Goal: Information Seeking & Learning: Learn about a topic

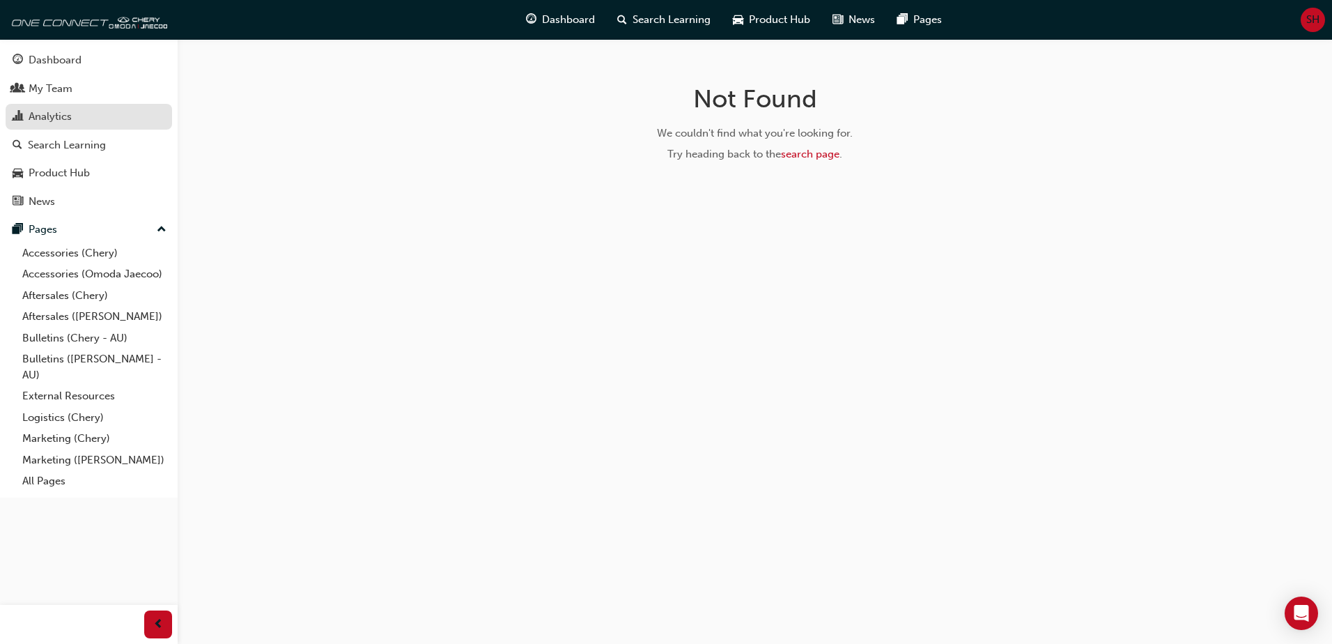
click at [59, 121] on div "Analytics" at bounding box center [50, 117] width 43 height 16
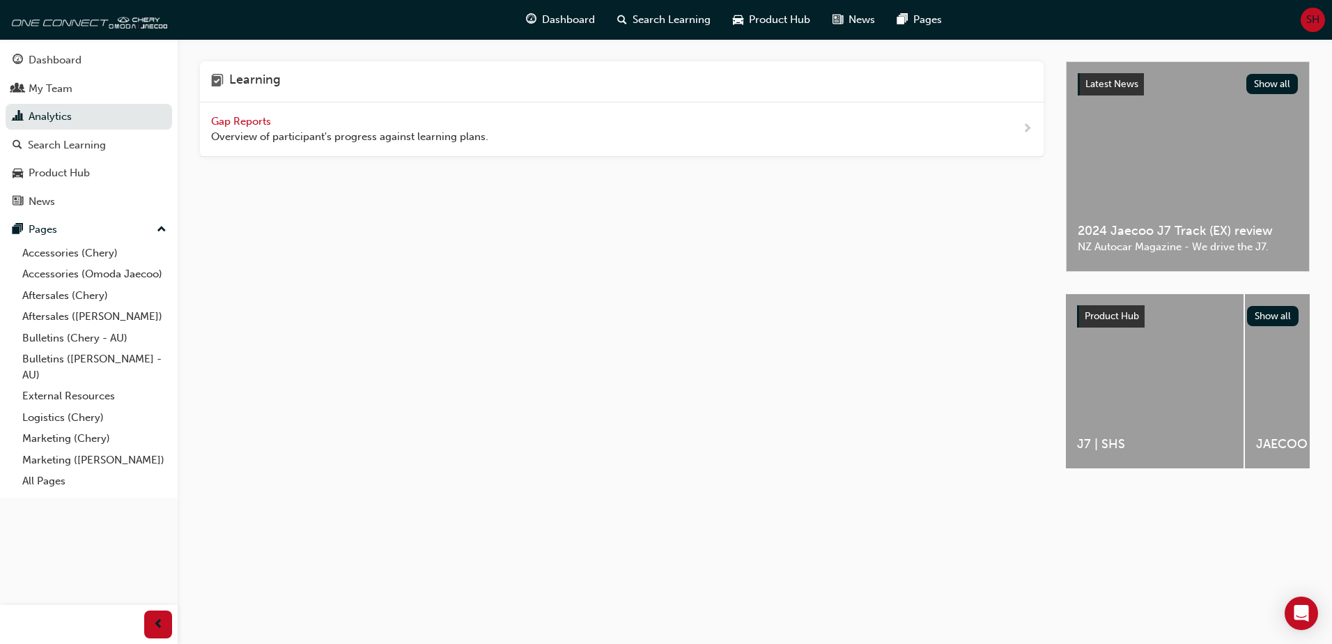
click at [224, 118] on span "Gap Reports" at bounding box center [242, 121] width 63 height 13
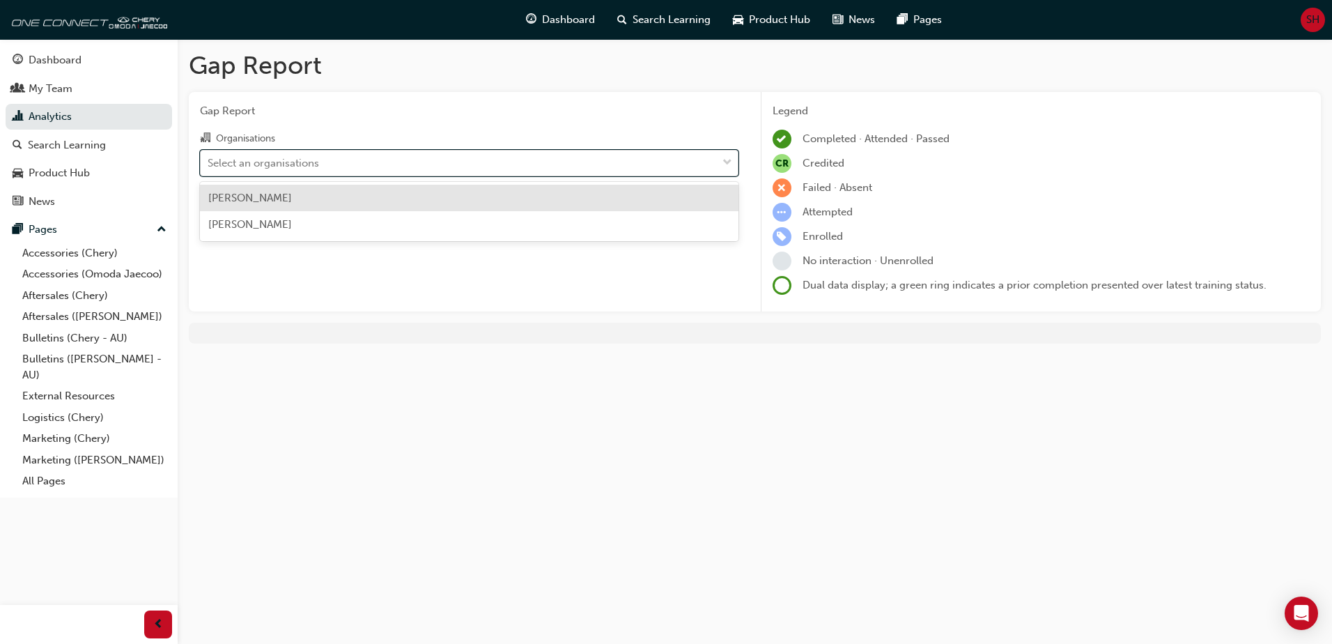
click at [723, 161] on span "down-icon" at bounding box center [728, 163] width 10 height 18
click at [209, 161] on input "Organisations option Chery Mildura focused, 1 of 2. 2 results available. Use Up…" at bounding box center [208, 162] width 1 height 12
click at [279, 197] on div "Chery Mildura" at bounding box center [469, 198] width 539 height 27
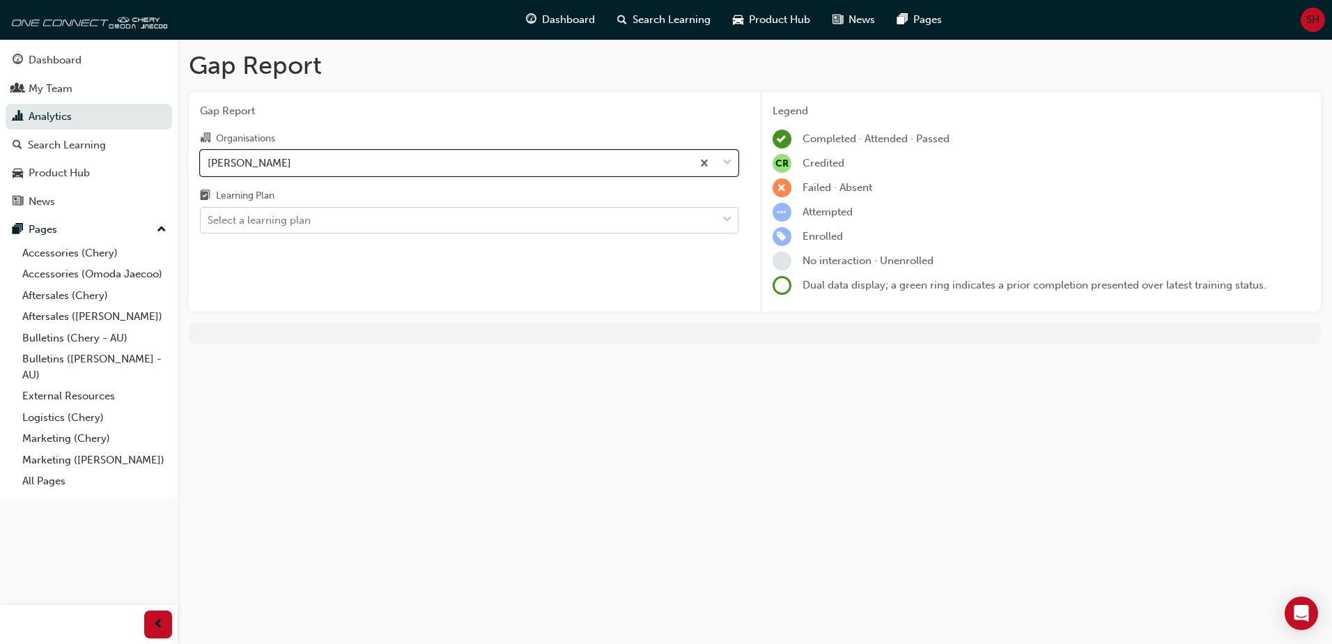
click at [723, 223] on span "down-icon" at bounding box center [728, 220] width 10 height 18
click at [209, 223] on input "Learning Plan Select a learning plan" at bounding box center [208, 220] width 1 height 12
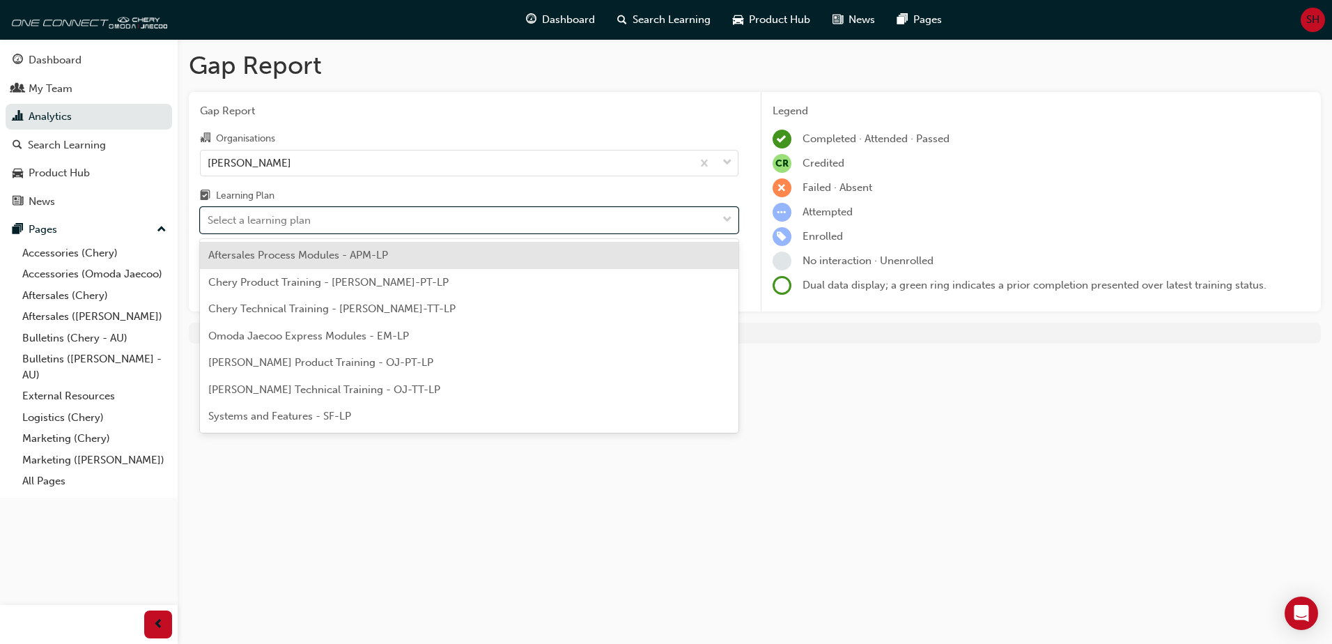
click at [325, 259] on span "Aftersales Process Modules - APM-LP" at bounding box center [298, 255] width 180 height 13
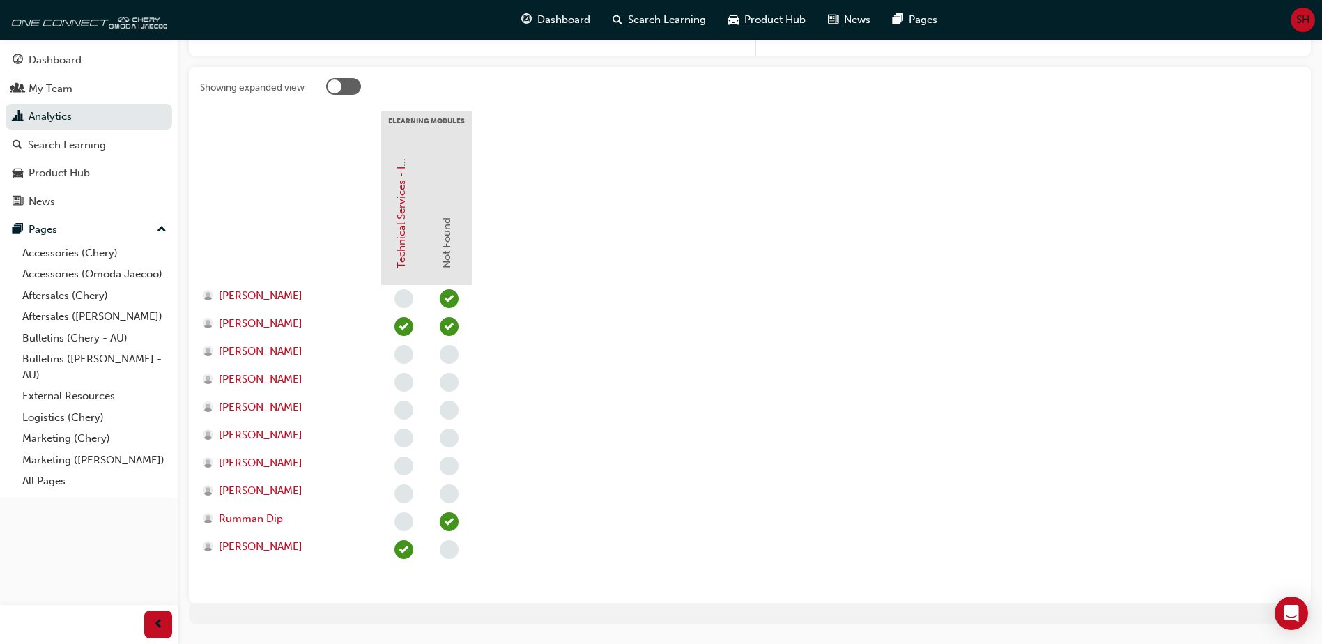
scroll to position [248, 0]
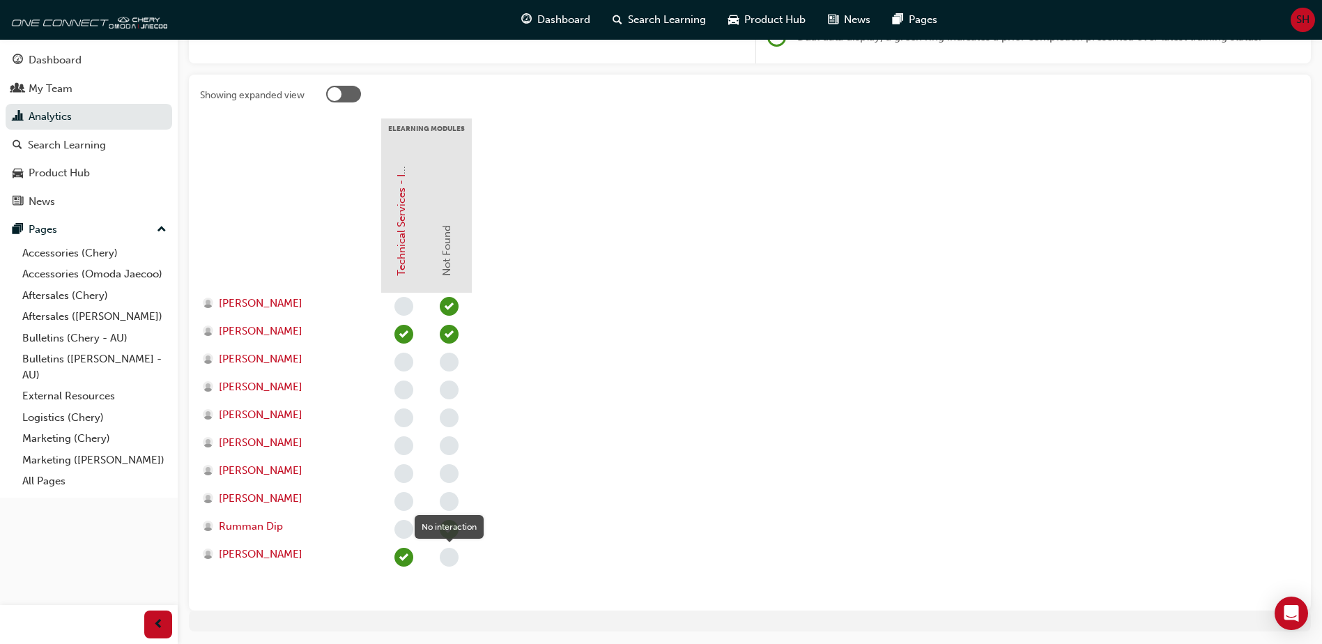
click at [446, 556] on span "learningRecordVerb_NONE-icon" at bounding box center [449, 557] width 19 height 19
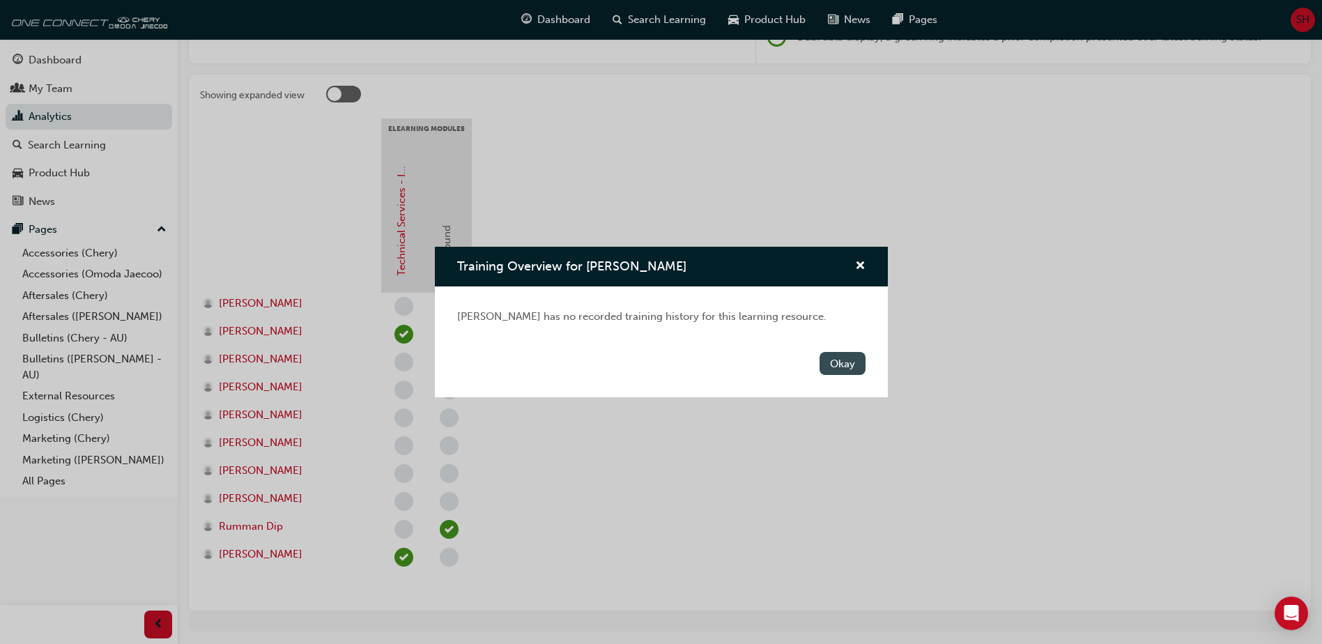
click at [846, 360] on button "Okay" at bounding box center [842, 363] width 46 height 23
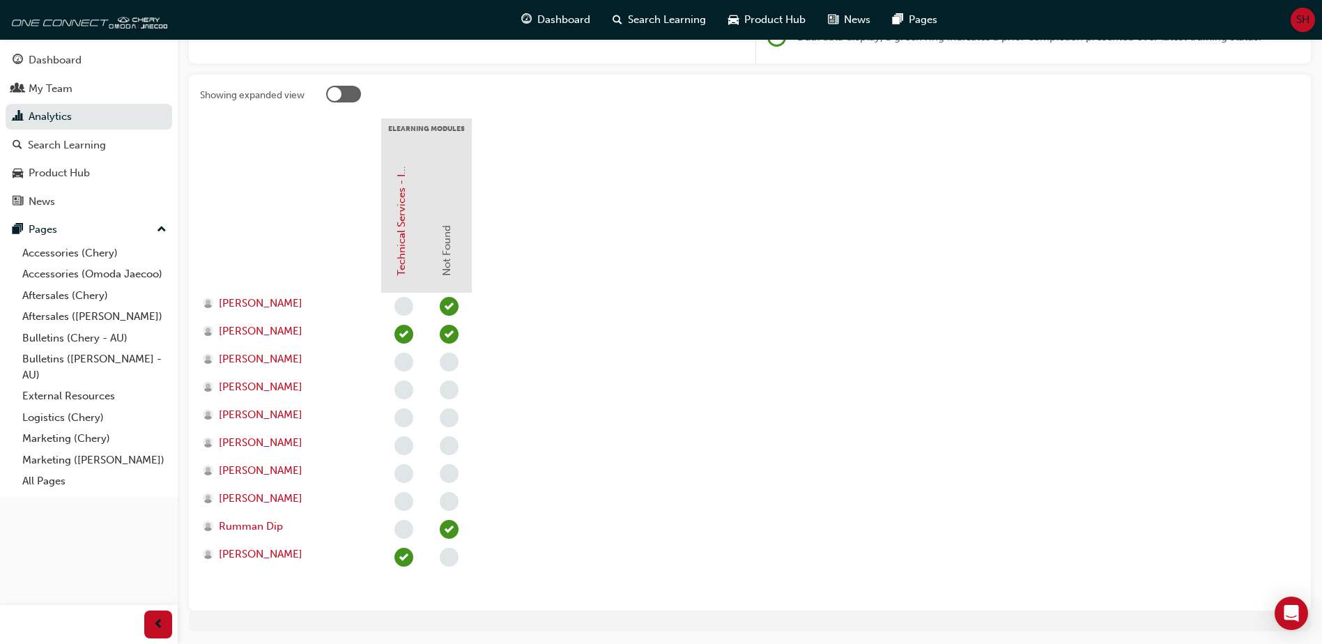
scroll to position [0, 0]
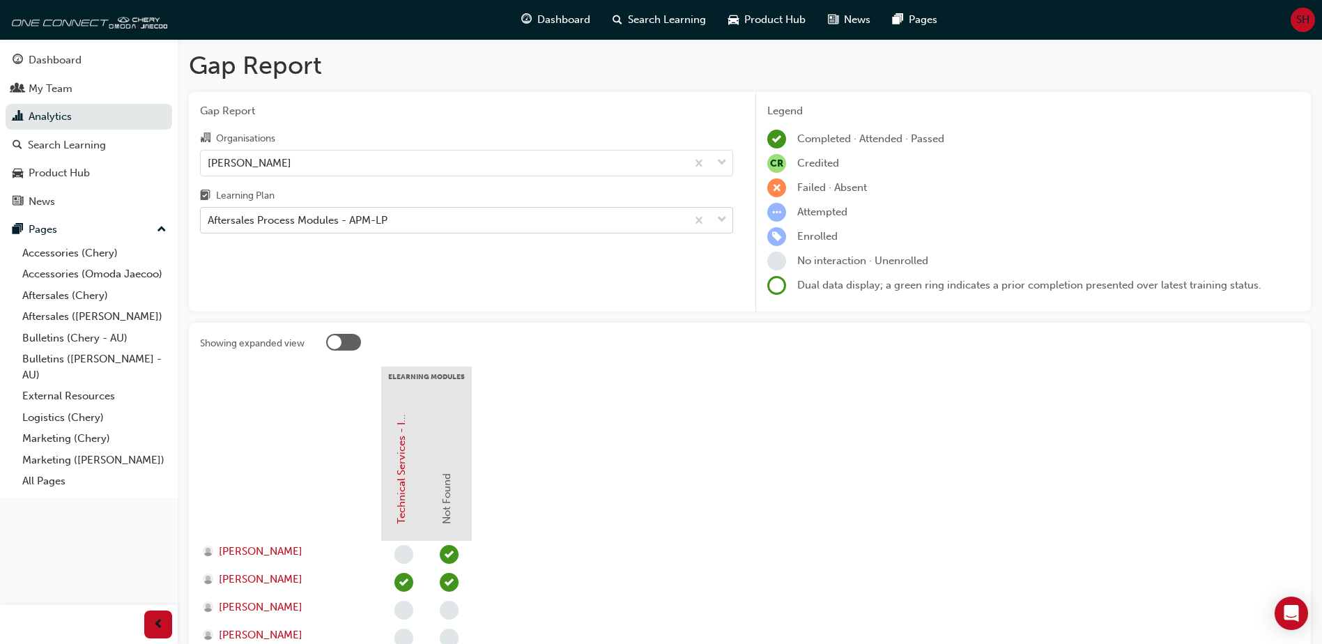
click at [723, 223] on span "down-icon" at bounding box center [722, 220] width 10 height 18
click at [209, 223] on input "Learning Plan Aftersales Process Modules - APM-LP" at bounding box center [208, 220] width 1 height 12
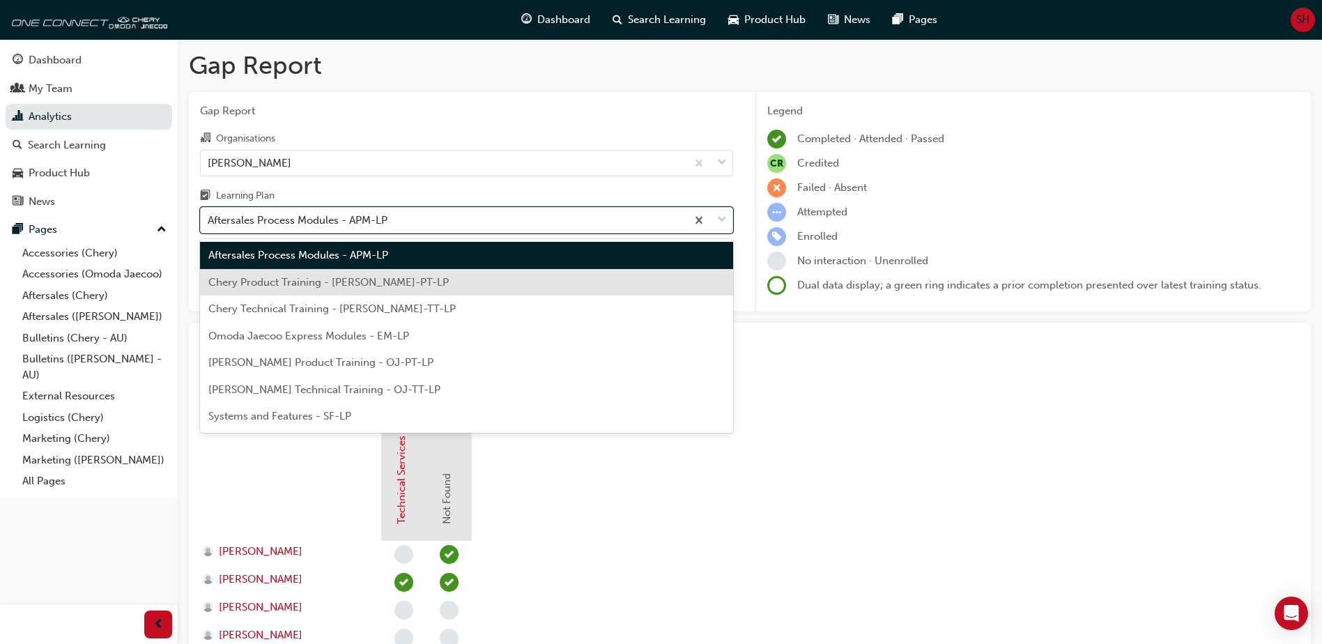
click at [320, 282] on span "Chery Product Training - CHAU-PT-LP" at bounding box center [328, 282] width 240 height 13
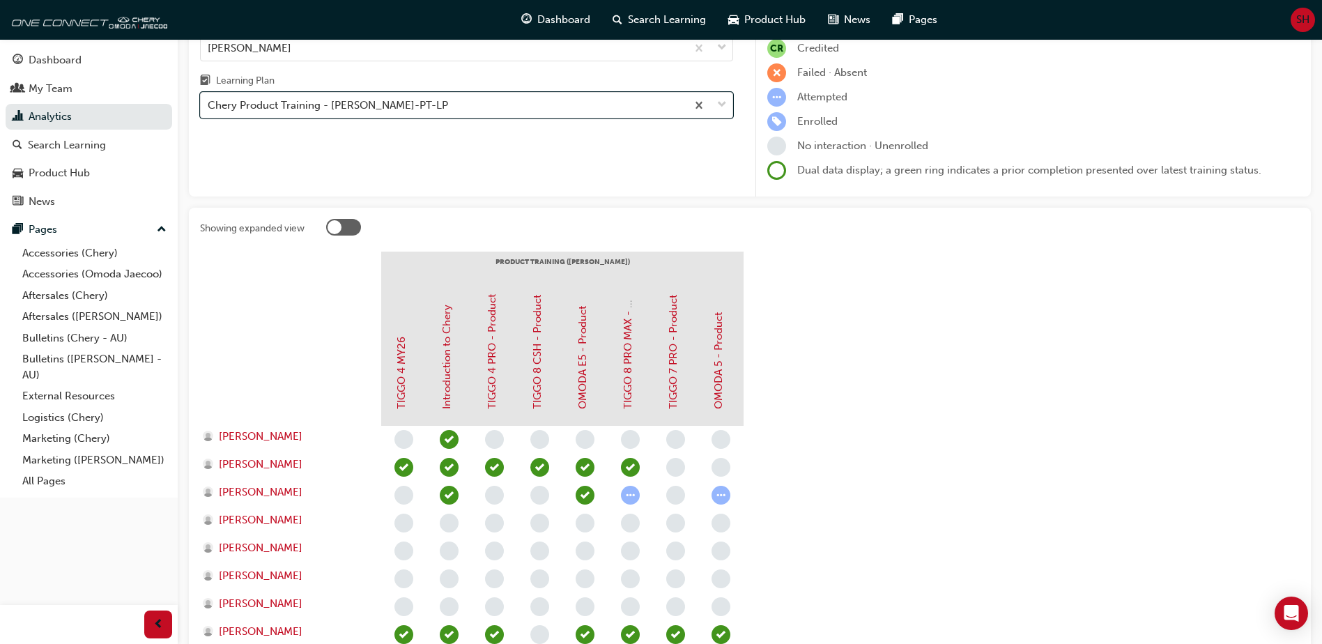
scroll to position [107, 0]
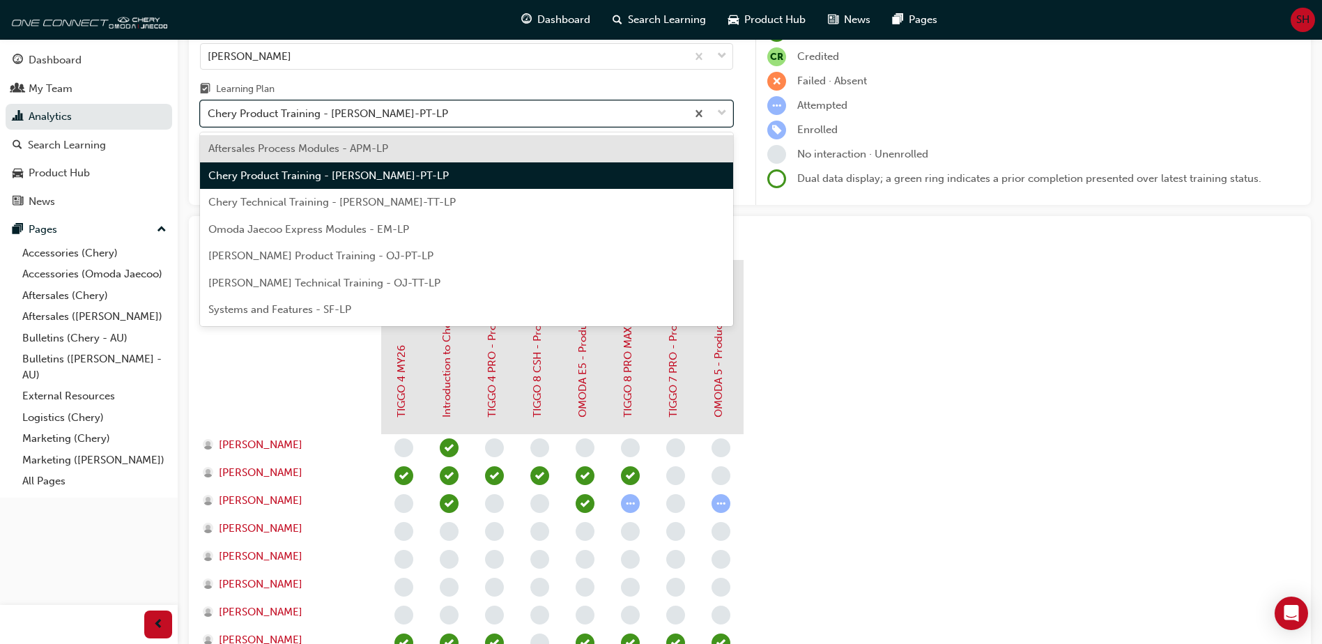
click at [715, 111] on div at bounding box center [709, 113] width 46 height 25
click at [209, 111] on input "Learning Plan option Chery Product Training - CHAU-PT-LP, selected. option Afte…" at bounding box center [208, 113] width 1 height 12
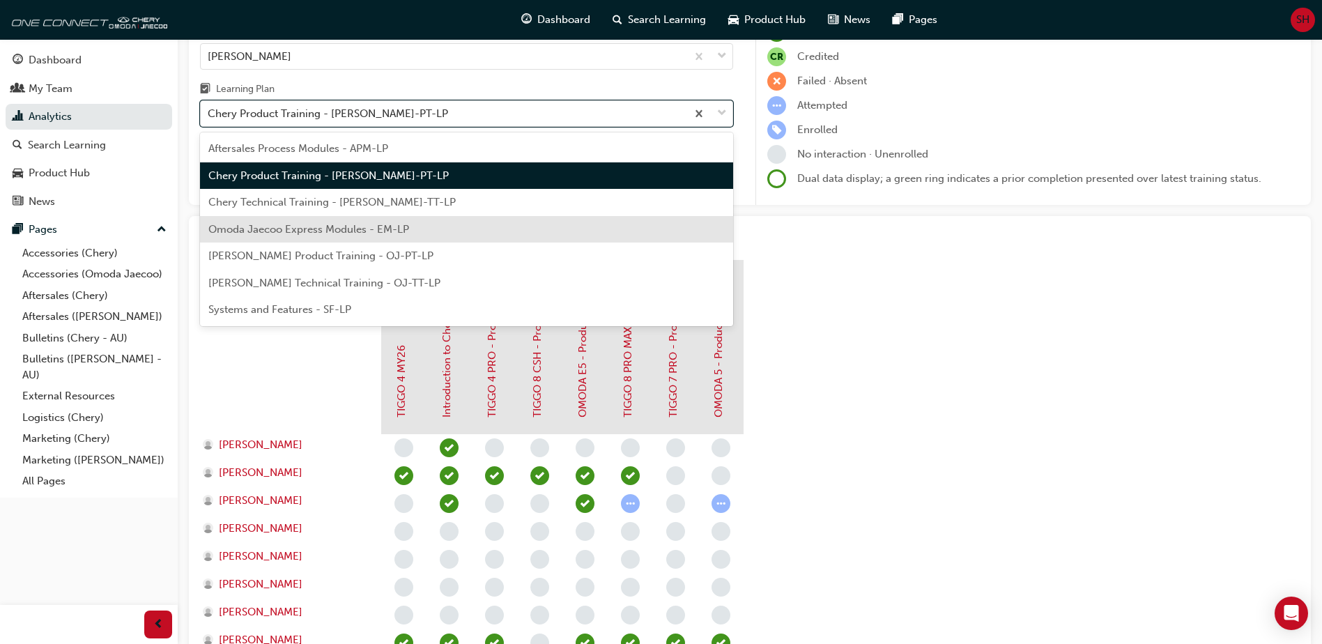
click at [263, 226] on span "Omoda Jaecoo Express Modules - EM-LP" at bounding box center [308, 229] width 201 height 13
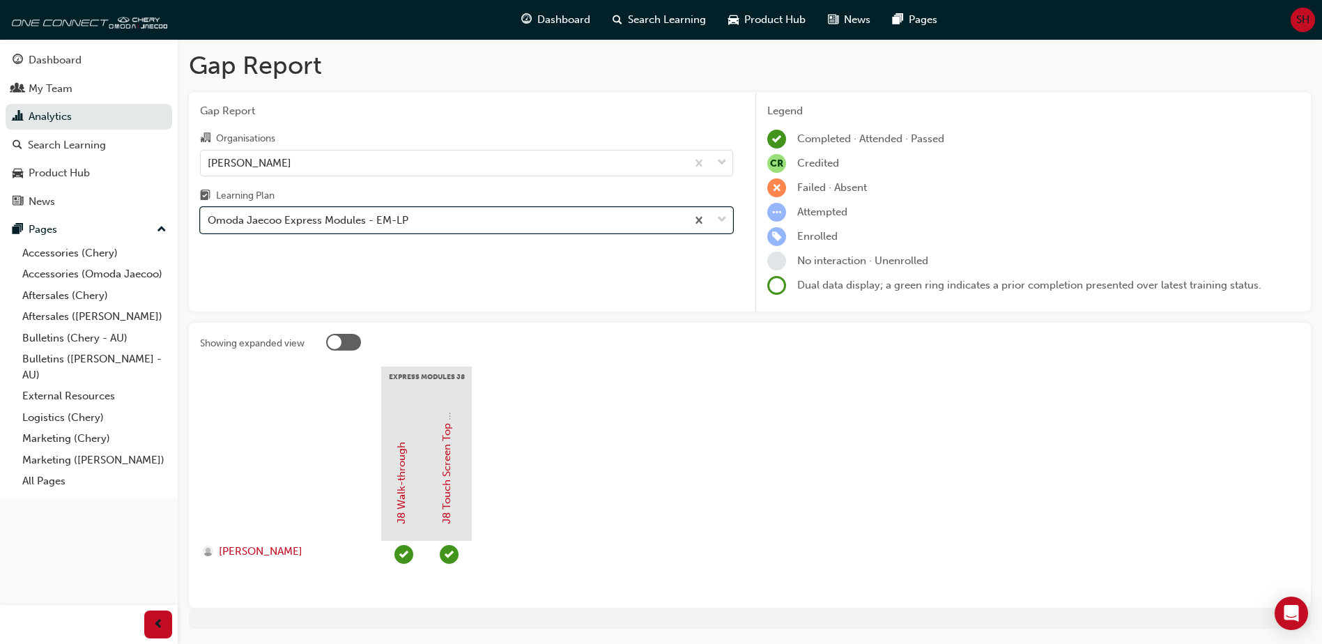
click at [725, 222] on span "down-icon" at bounding box center [722, 220] width 10 height 18
click at [209, 222] on input "Learning Plan option Omoda Jaecoo Express Modules - EM-LP, selected. 0 results …" at bounding box center [208, 220] width 1 height 12
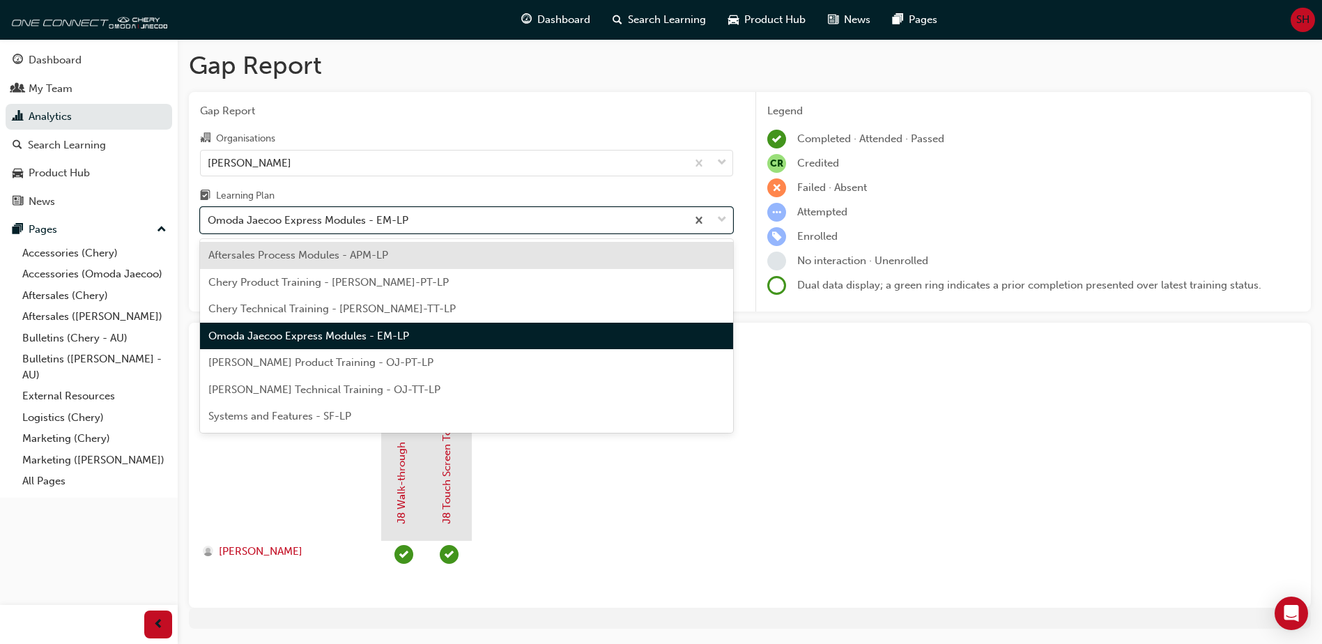
click at [350, 367] on span "Omoda Jaecoo Product Training - OJ-PT-LP" at bounding box center [320, 362] width 225 height 13
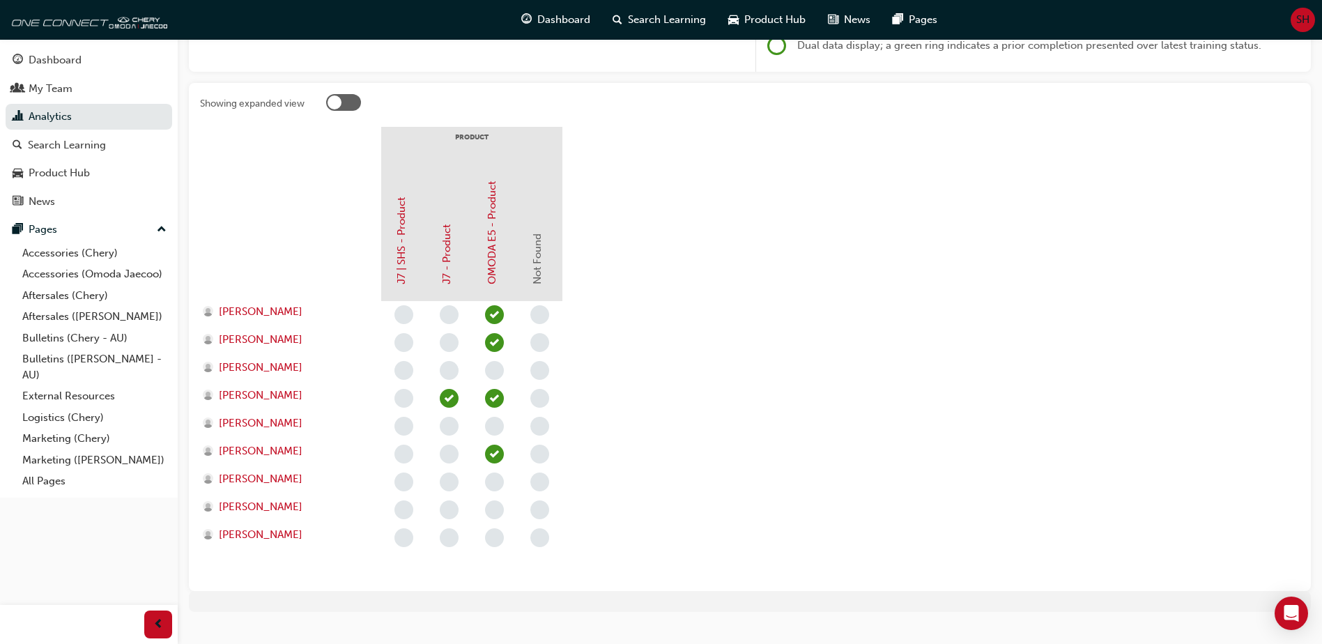
scroll to position [261, 0]
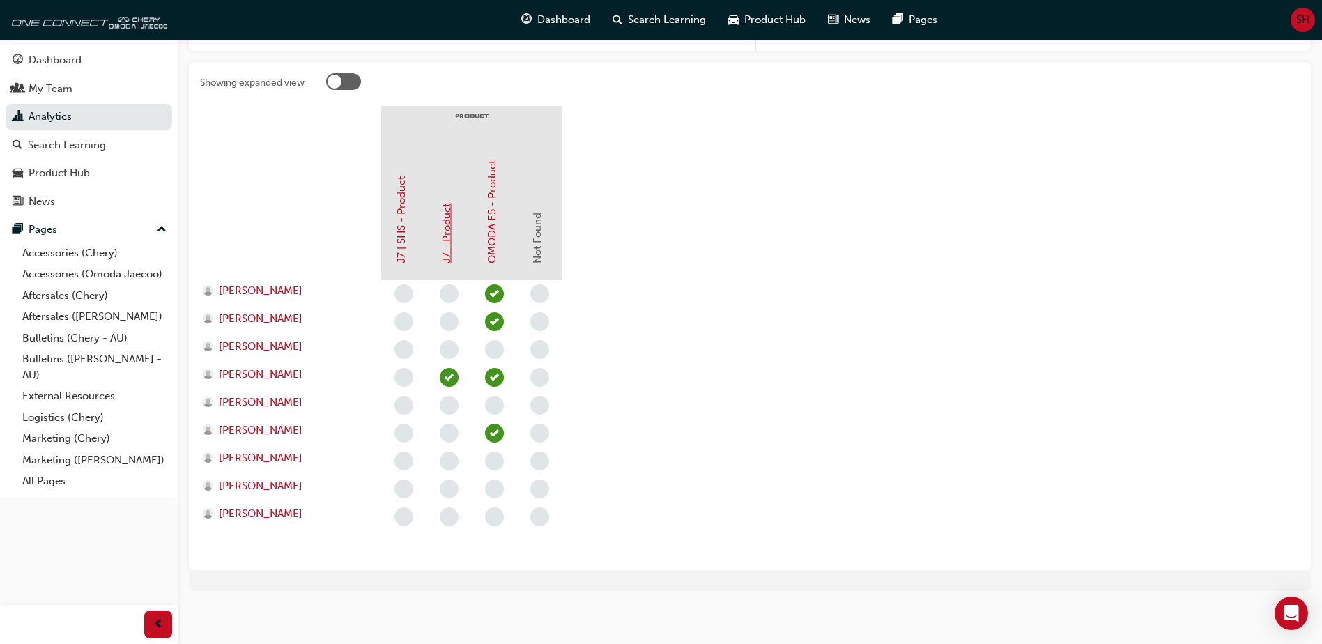
click at [447, 261] on link "J7 - Product" at bounding box center [446, 233] width 13 height 60
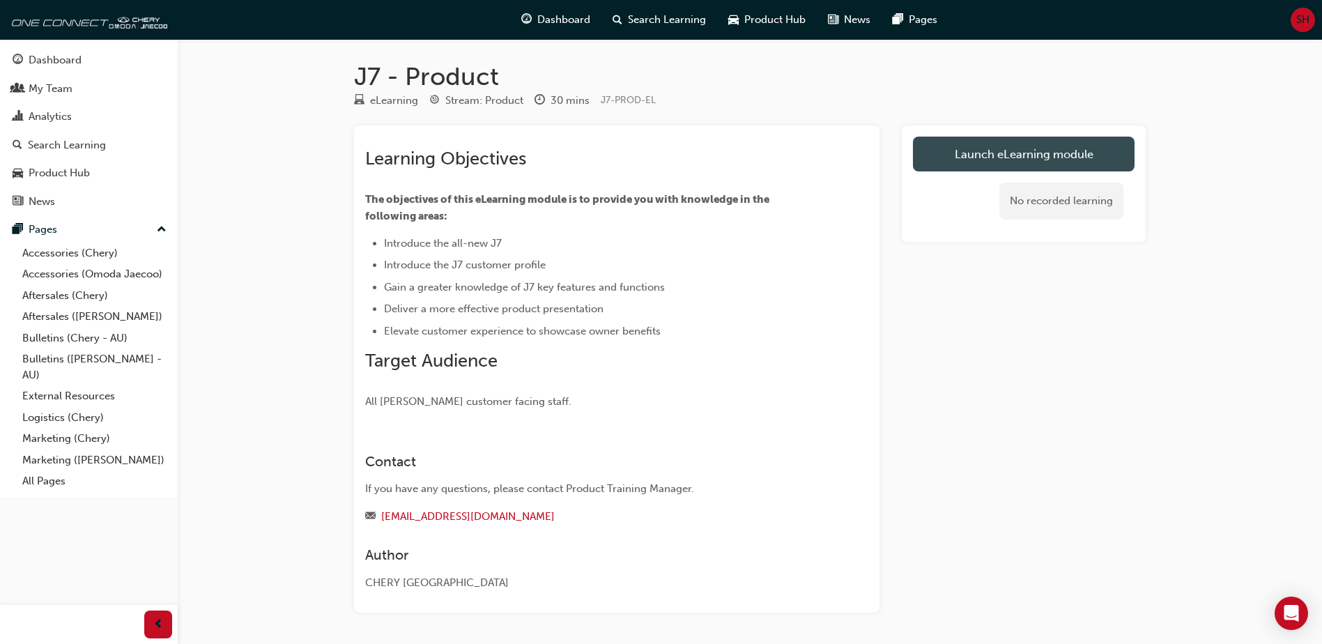
click at [1022, 156] on link "Launch eLearning module" at bounding box center [1024, 154] width 222 height 35
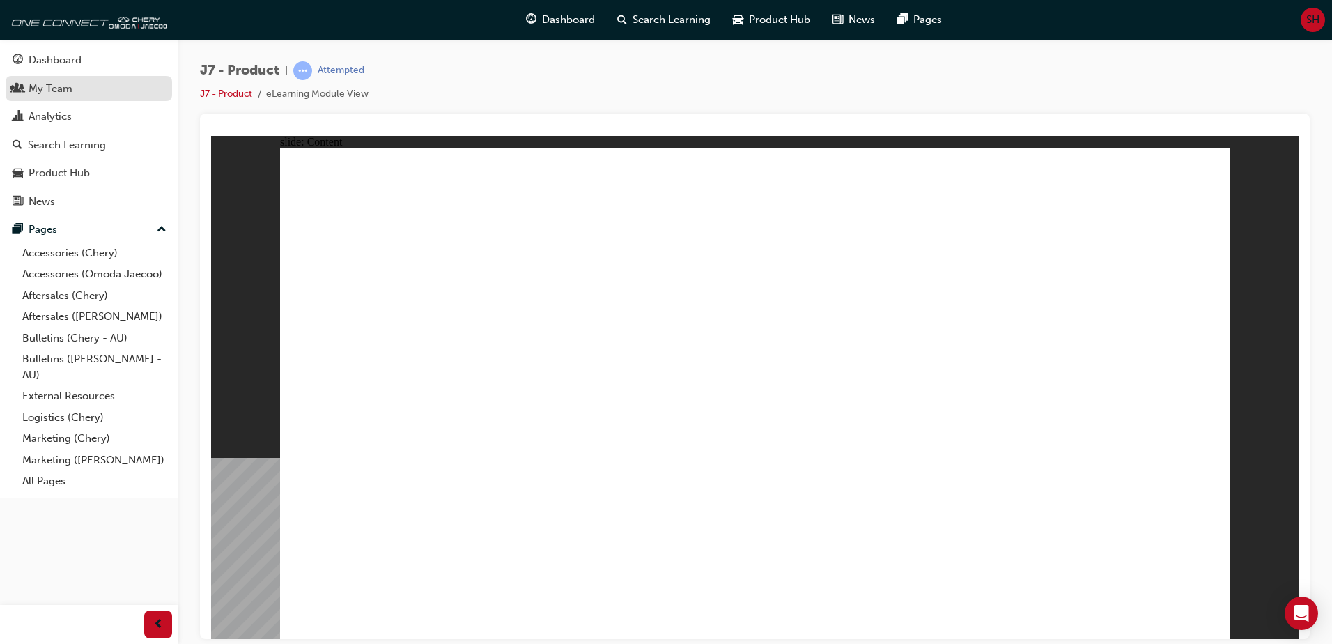
click at [54, 90] on div "My Team" at bounding box center [51, 89] width 44 height 16
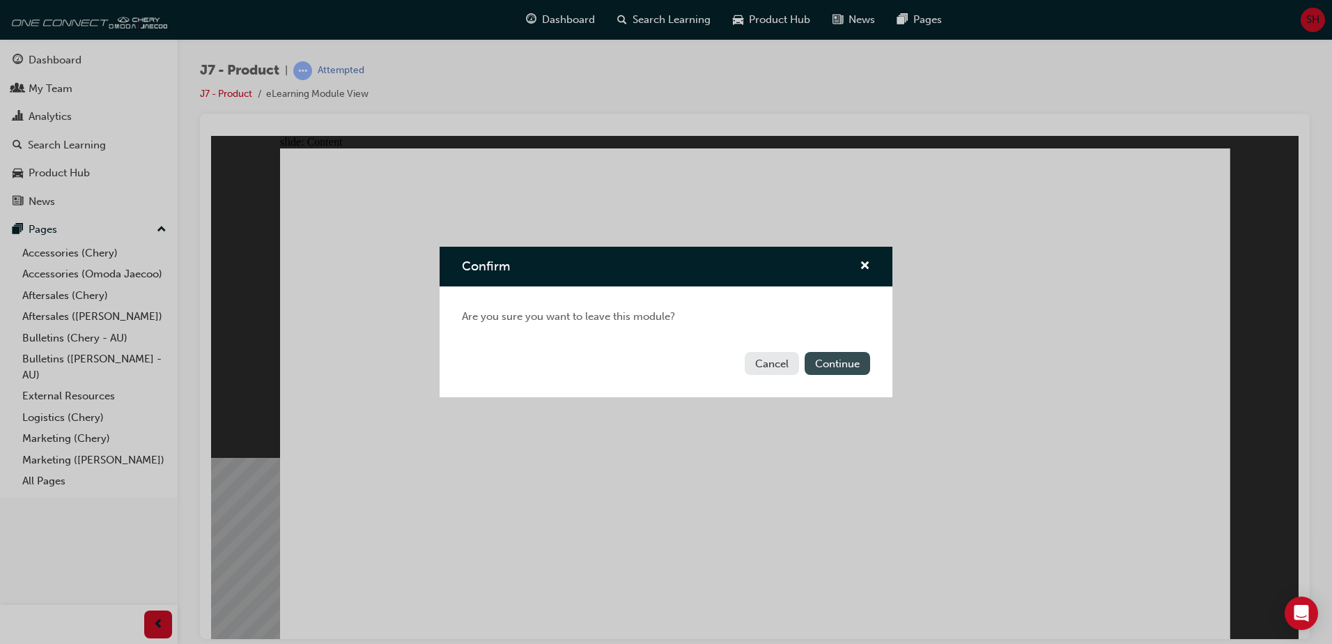
click at [825, 360] on button "Continue" at bounding box center [837, 363] width 65 height 23
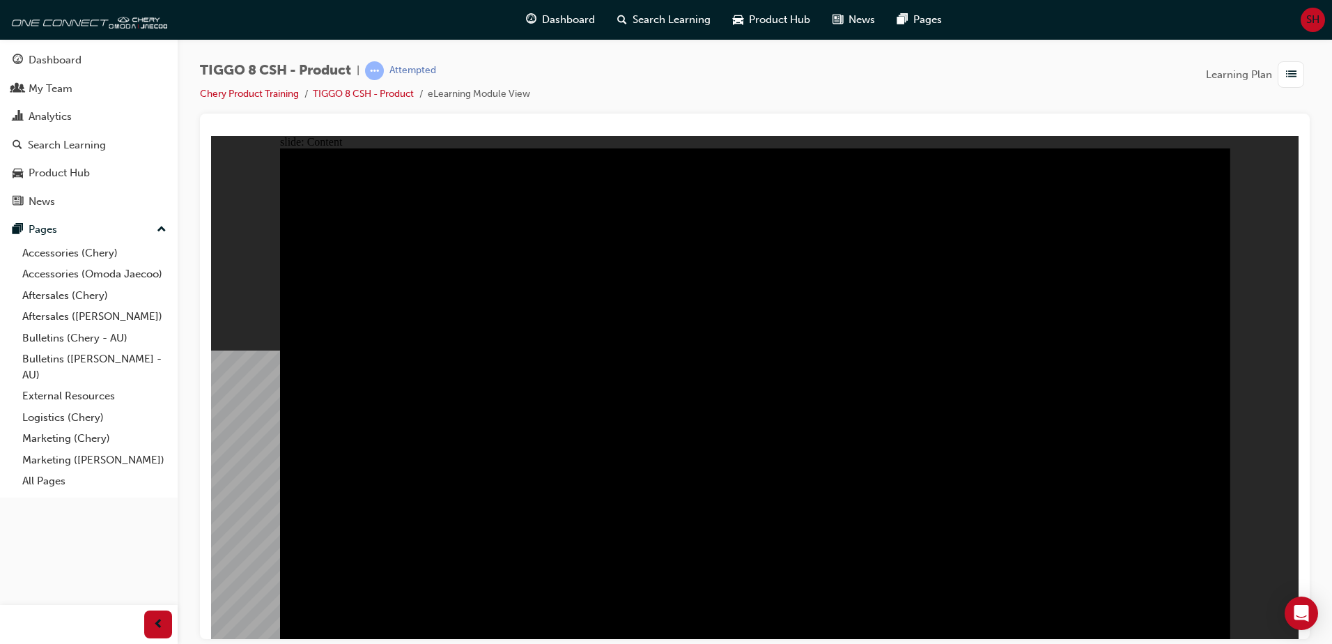
drag, startPoint x: 367, startPoint y: 360, endPoint x: 378, endPoint y: 392, distance: 34.4
drag, startPoint x: 378, startPoint y: 392, endPoint x: 378, endPoint y: 433, distance: 41.1
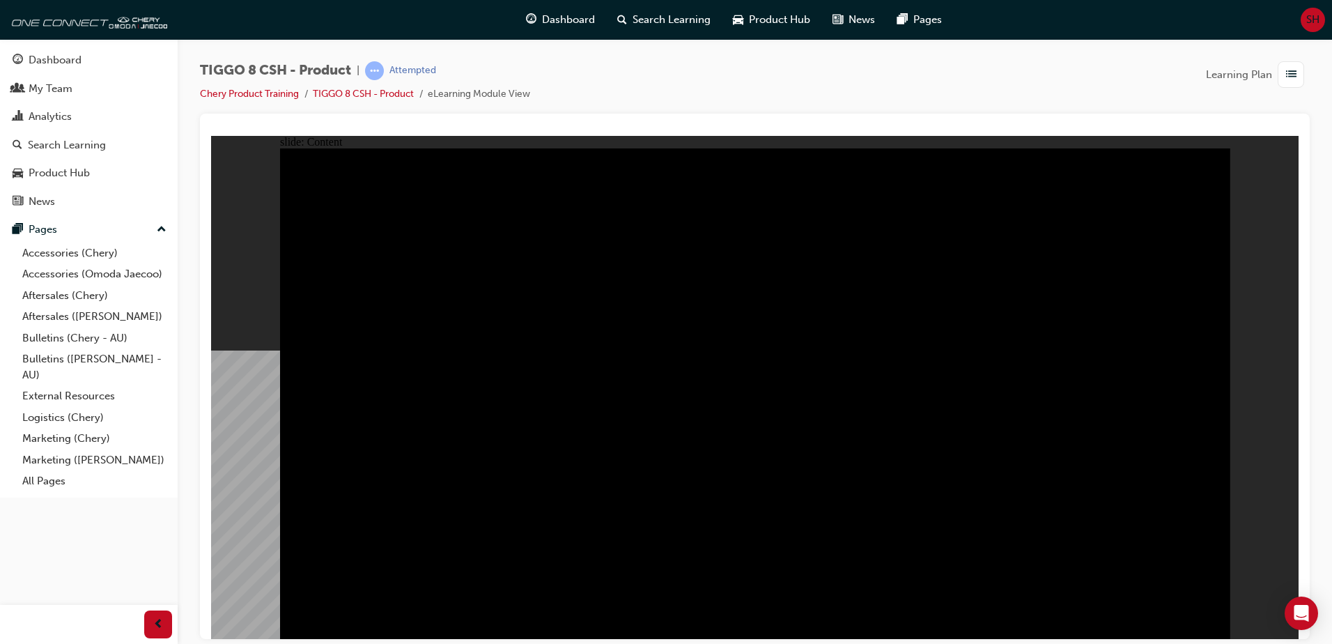
drag, startPoint x: 374, startPoint y: 460, endPoint x: 376, endPoint y: 486, distance: 25.9
drag, startPoint x: 371, startPoint y: 511, endPoint x: 491, endPoint y: 518, distance: 120.1
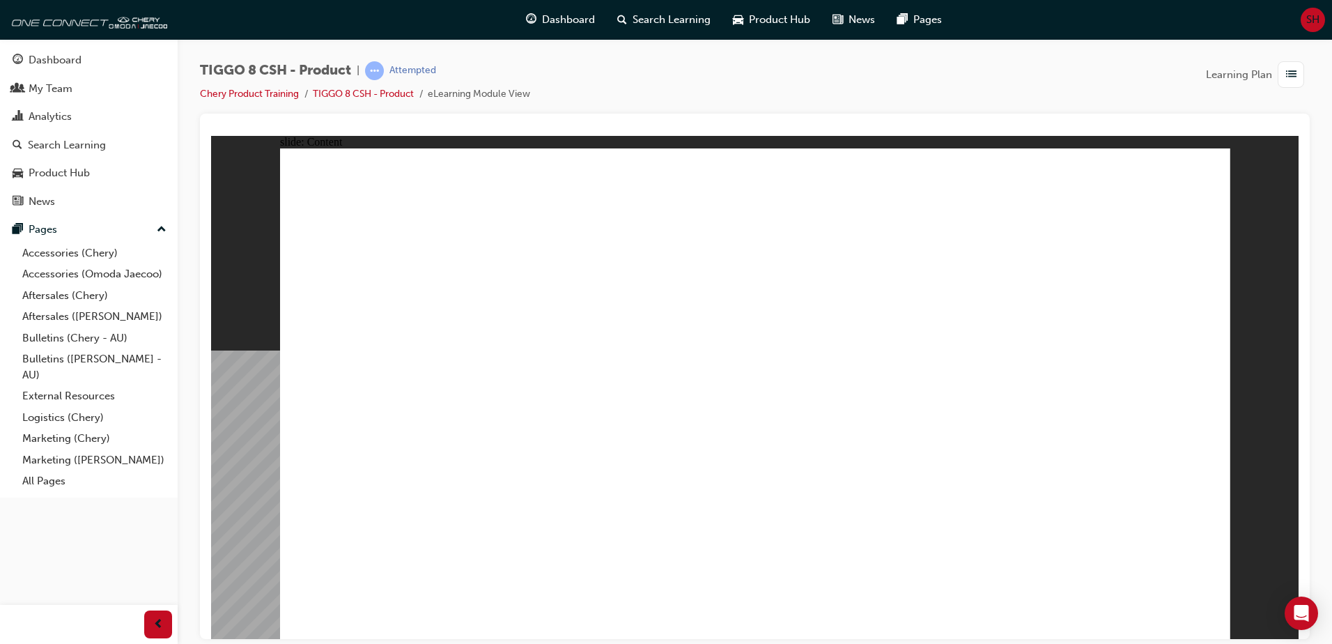
drag, startPoint x: 1088, startPoint y: 261, endPoint x: 1045, endPoint y: 272, distance: 44.6
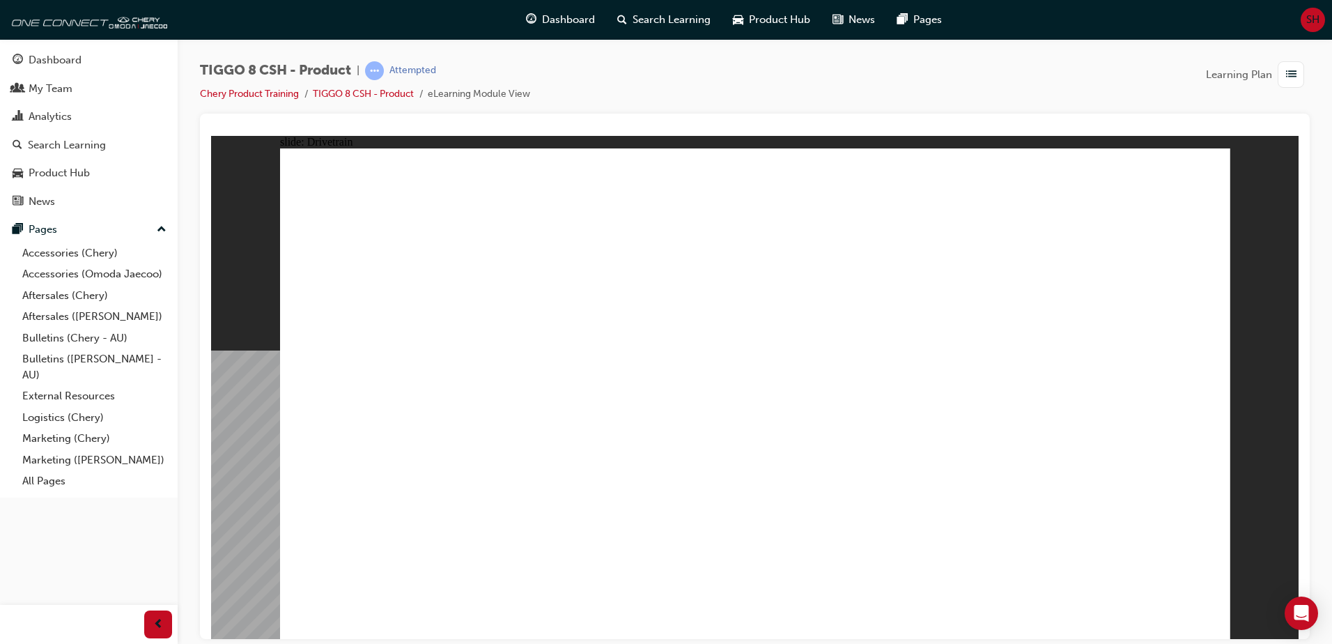
type input "24"
drag, startPoint x: 390, startPoint y: 383, endPoint x: 581, endPoint y: 381, distance: 191.6
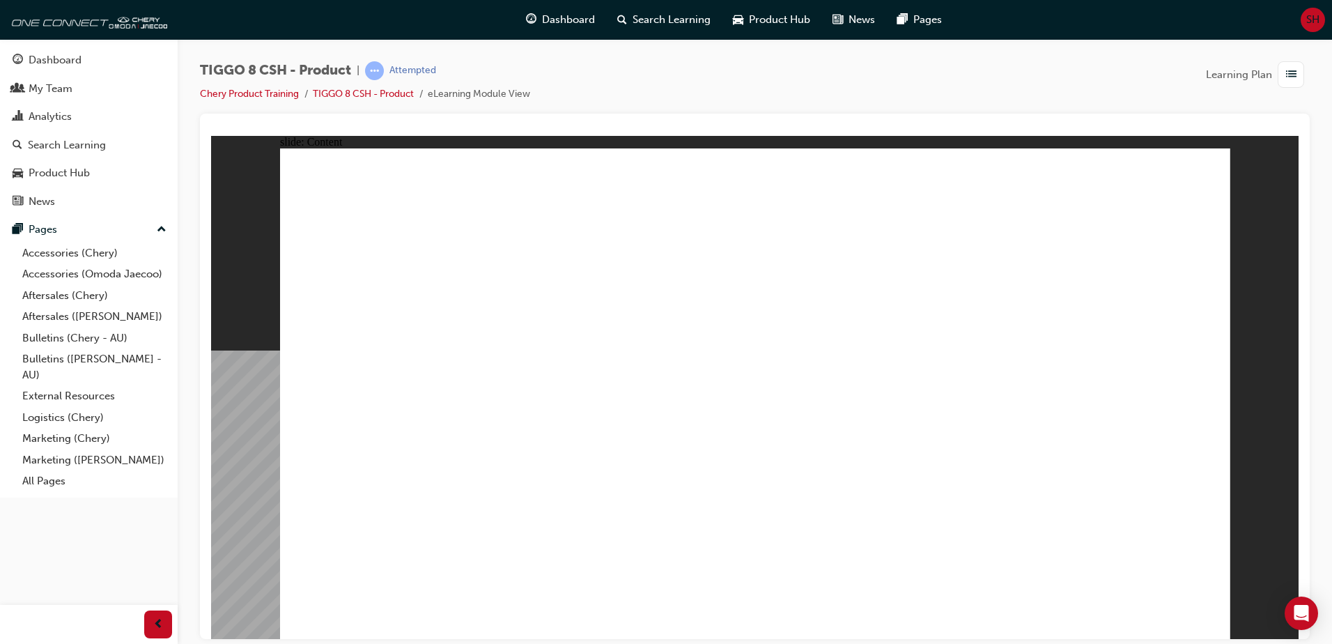
drag, startPoint x: 975, startPoint y: 268, endPoint x: 969, endPoint y: 277, distance: 10.5
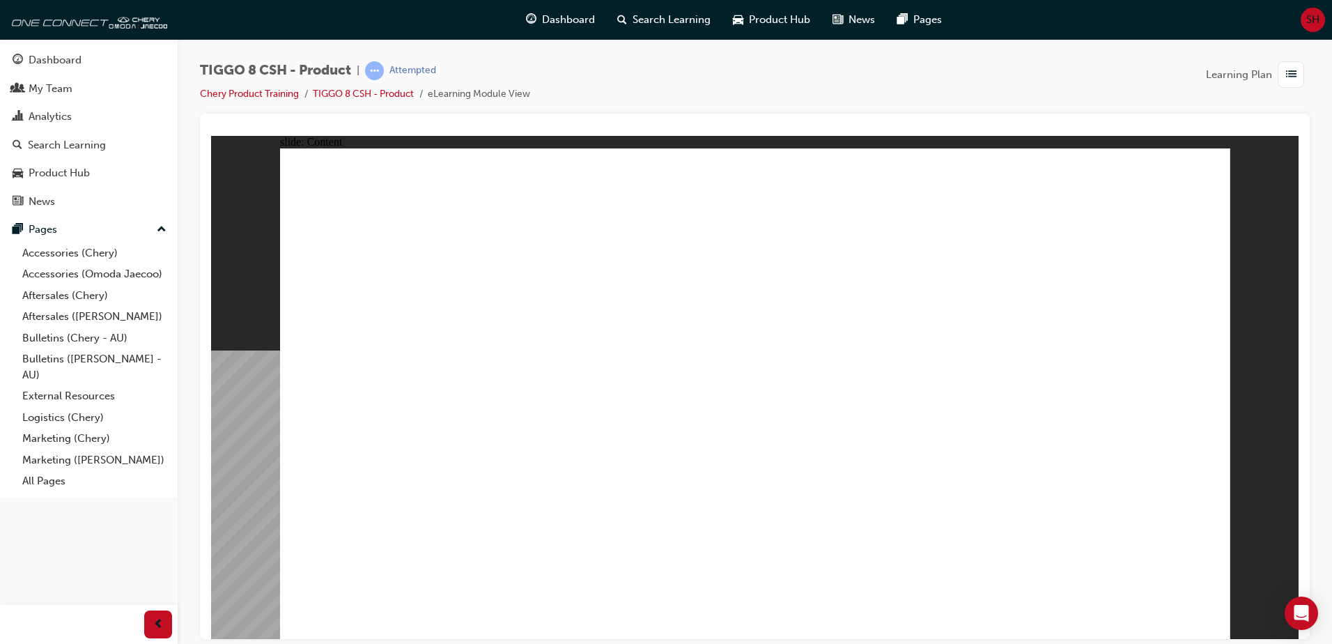
drag, startPoint x: 580, startPoint y: 460, endPoint x: 598, endPoint y: 461, distance: 17.4
drag, startPoint x: 893, startPoint y: 456, endPoint x: 912, endPoint y: 453, distance: 19.0
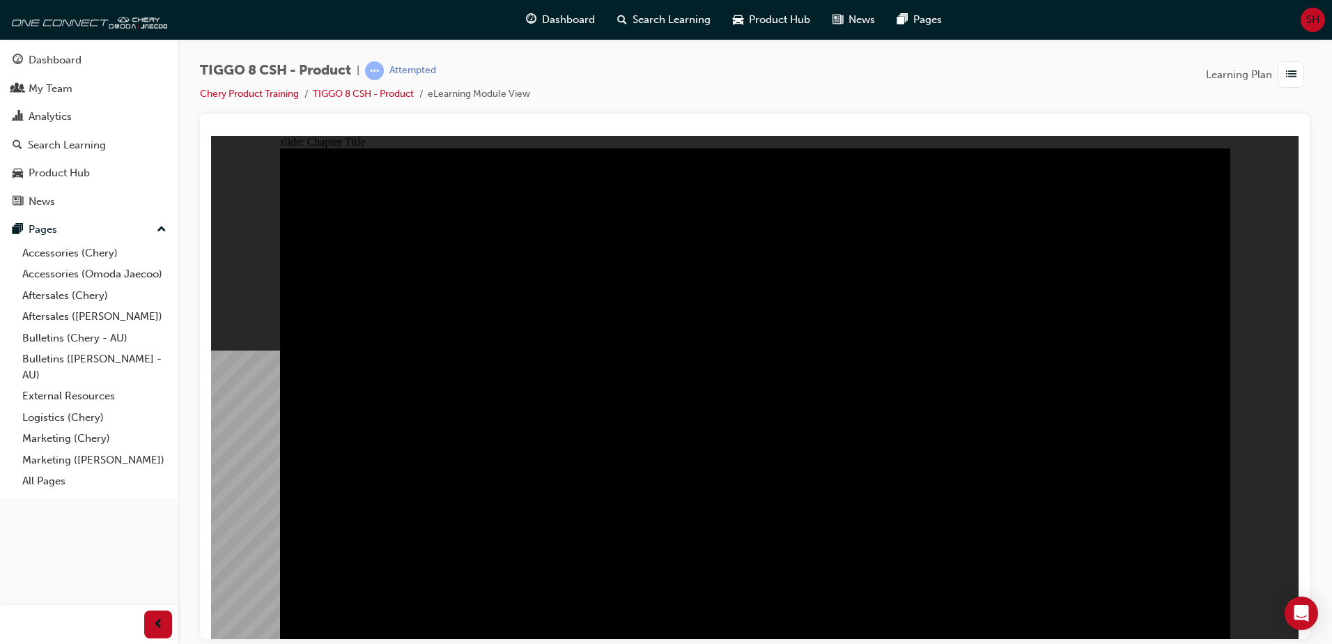
radio input "true"
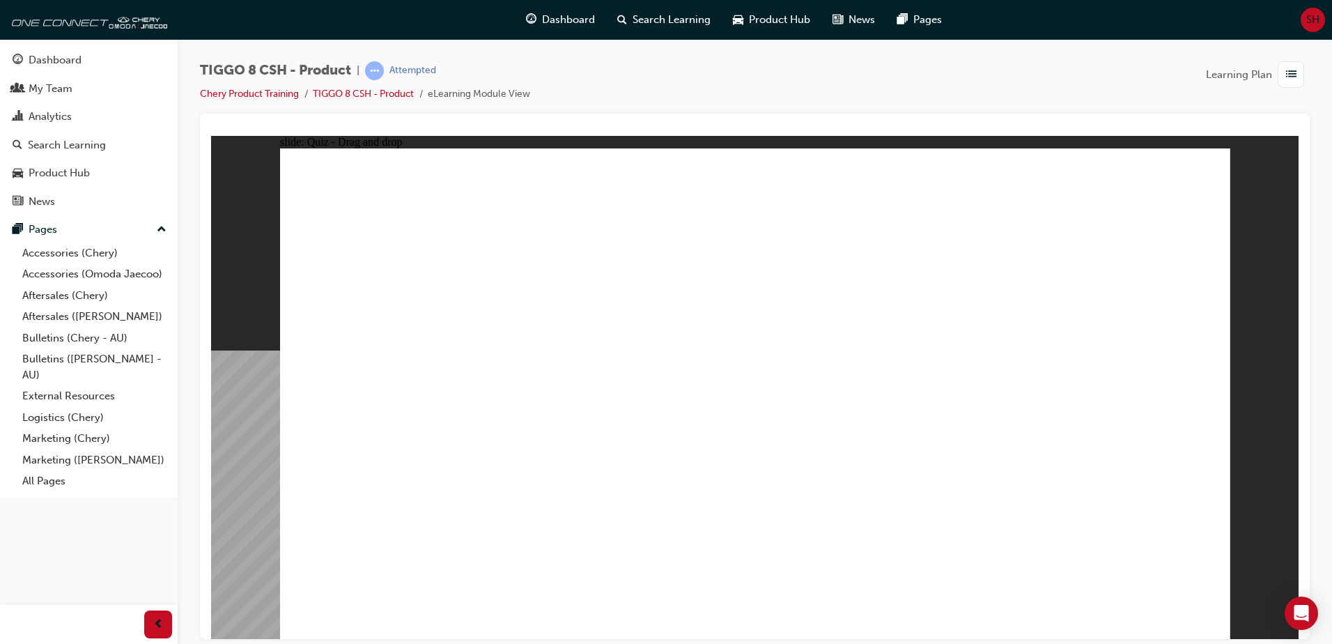
drag, startPoint x: 1066, startPoint y: 208, endPoint x: 345, endPoint y: 431, distance: 754.9
drag, startPoint x: 896, startPoint y: 191, endPoint x: 556, endPoint y: 406, distance: 402.5
drag, startPoint x: 684, startPoint y: 218, endPoint x: 901, endPoint y: 442, distance: 311.4
drag, startPoint x: 804, startPoint y: 300, endPoint x: 748, endPoint y: 432, distance: 143.9
drag, startPoint x: 1012, startPoint y: 295, endPoint x: 1117, endPoint y: 419, distance: 162.7
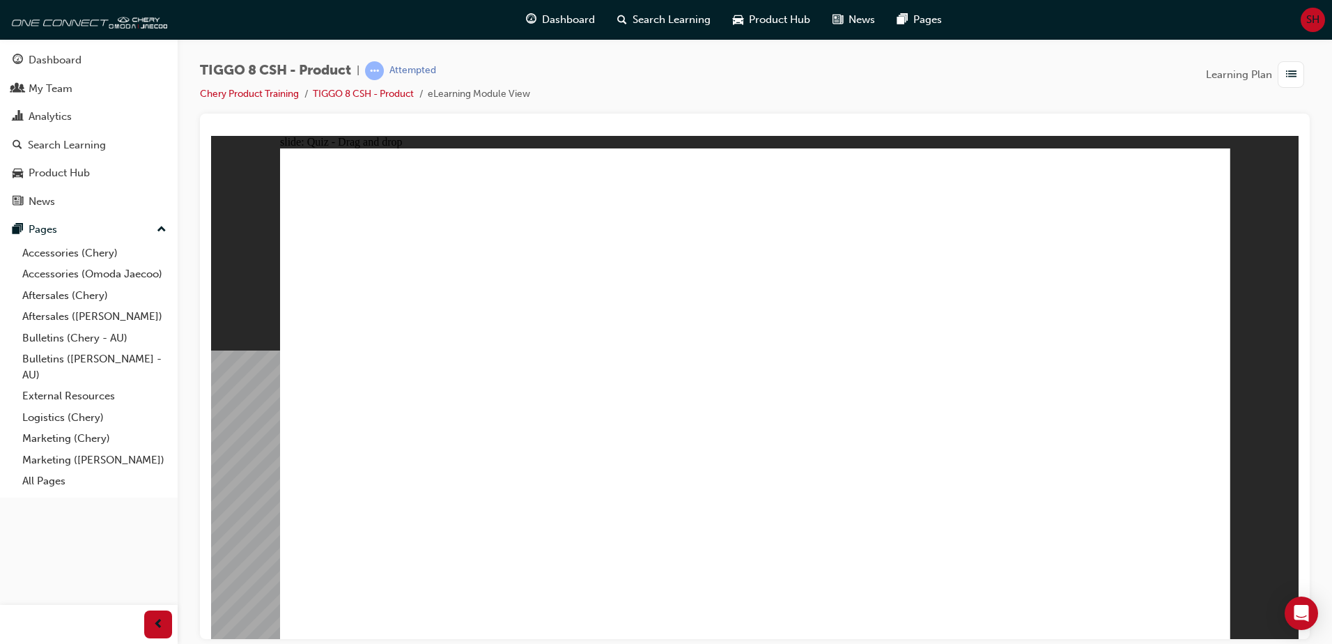
checkbox input "true"
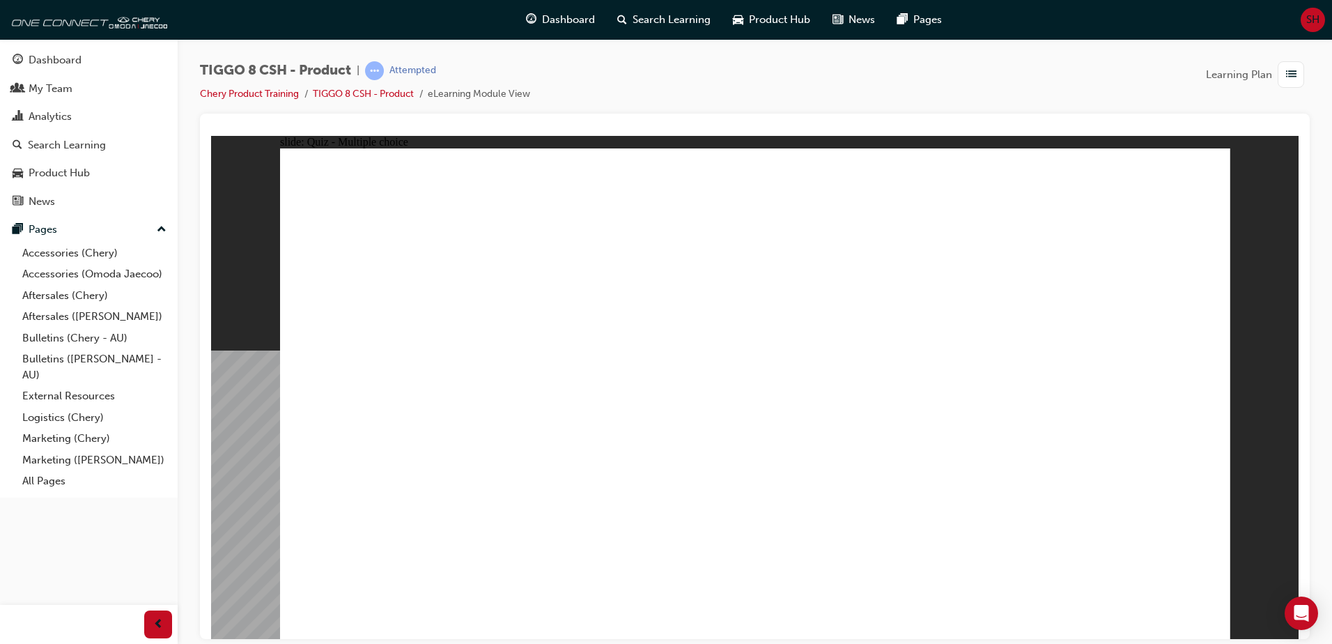
radio input "true"
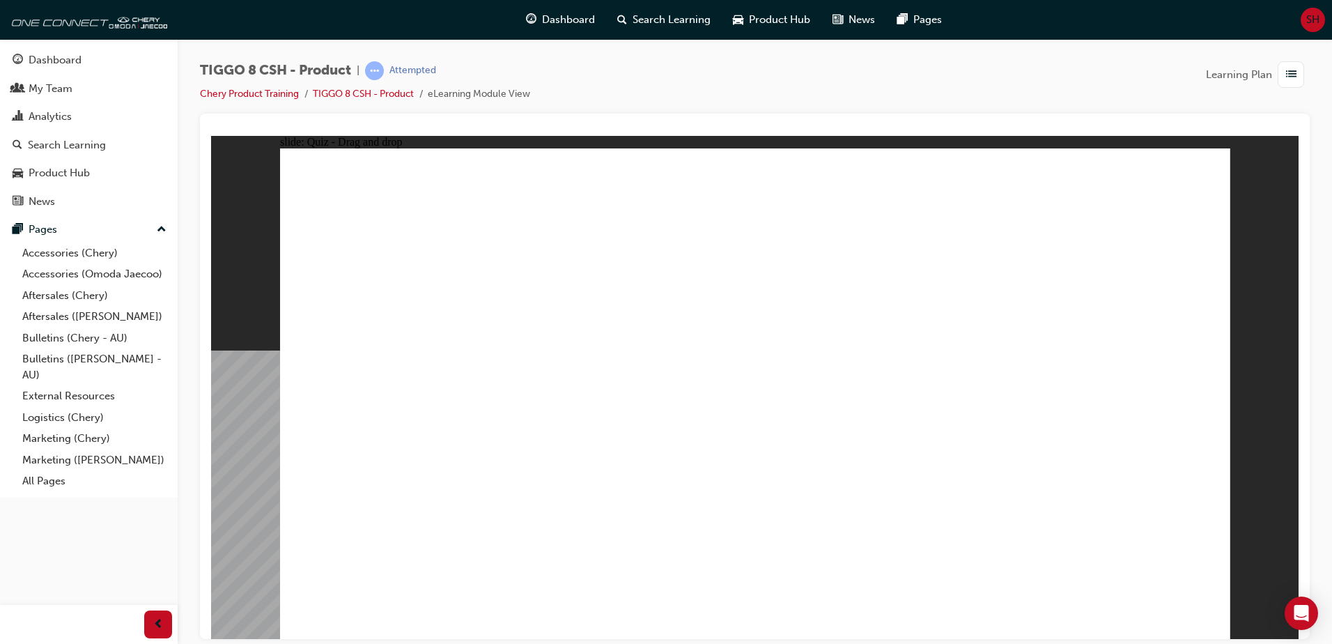
drag, startPoint x: 736, startPoint y: 209, endPoint x: 793, endPoint y: 439, distance: 236.9
drag, startPoint x: 749, startPoint y: 242, endPoint x: 816, endPoint y: 462, distance: 229.5
drag, startPoint x: 907, startPoint y: 201, endPoint x: 838, endPoint y: 486, distance: 293.4
drag, startPoint x: 926, startPoint y: 236, endPoint x: 901, endPoint y: 457, distance: 222.3
drag, startPoint x: 936, startPoint y: 279, endPoint x: 901, endPoint y: 452, distance: 177.0
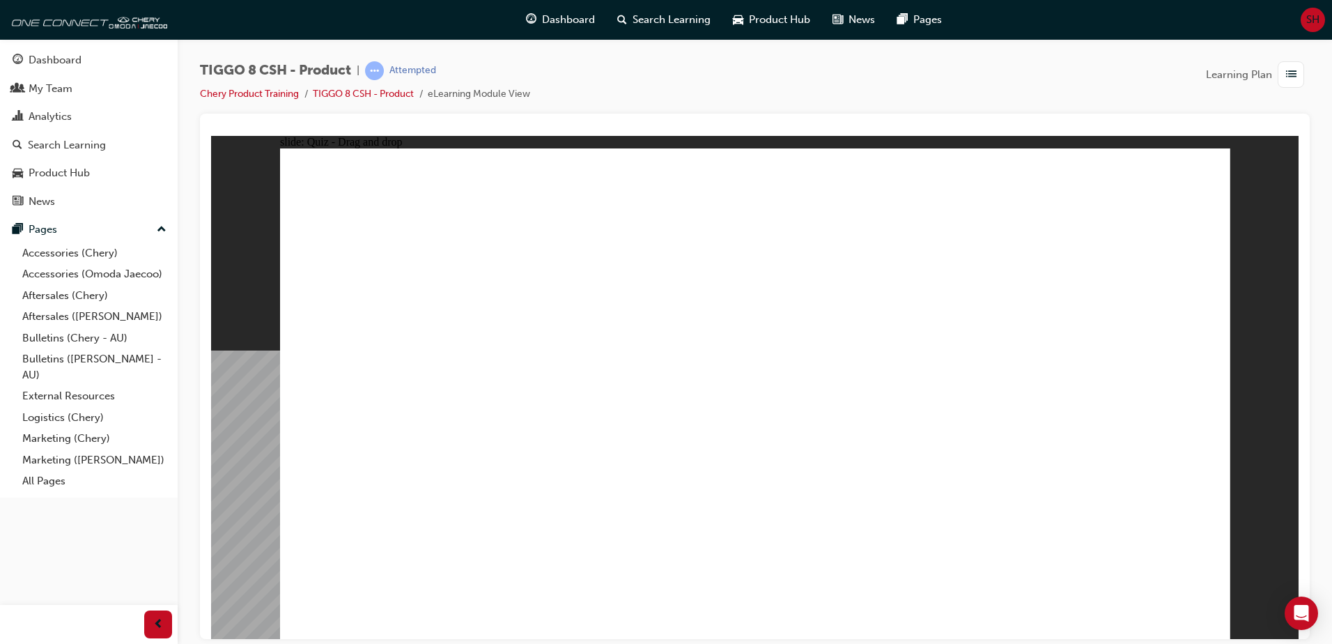
drag, startPoint x: 1130, startPoint y: 186, endPoint x: 1116, endPoint y: 275, distance: 90.3
drag, startPoint x: 1111, startPoint y: 208, endPoint x: 965, endPoint y: 498, distance: 324.4
drag, startPoint x: 1074, startPoint y: 242, endPoint x: 851, endPoint y: 516, distance: 353.1
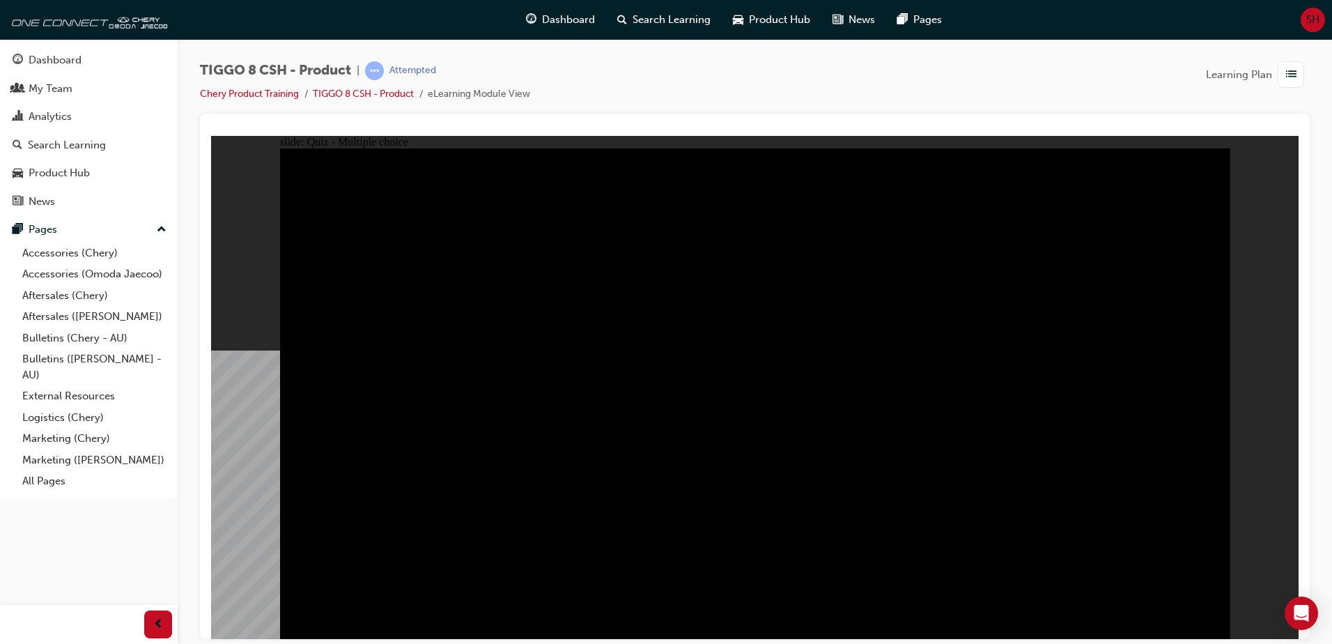
radio input "true"
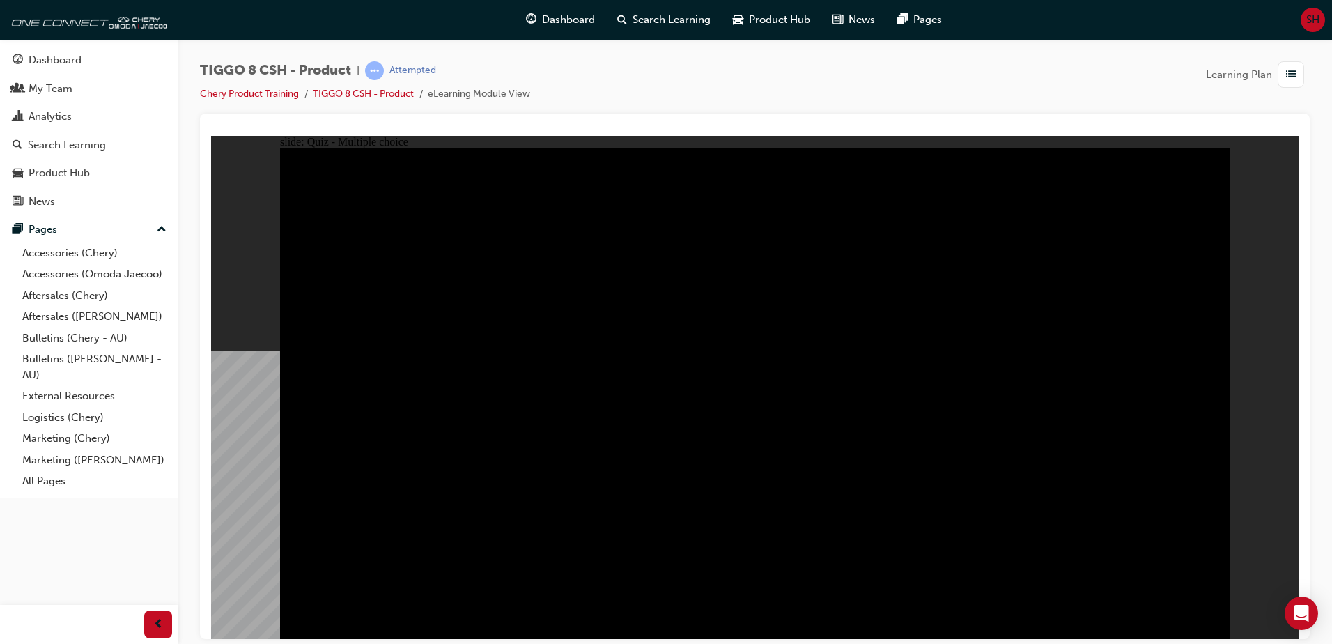
radio input "true"
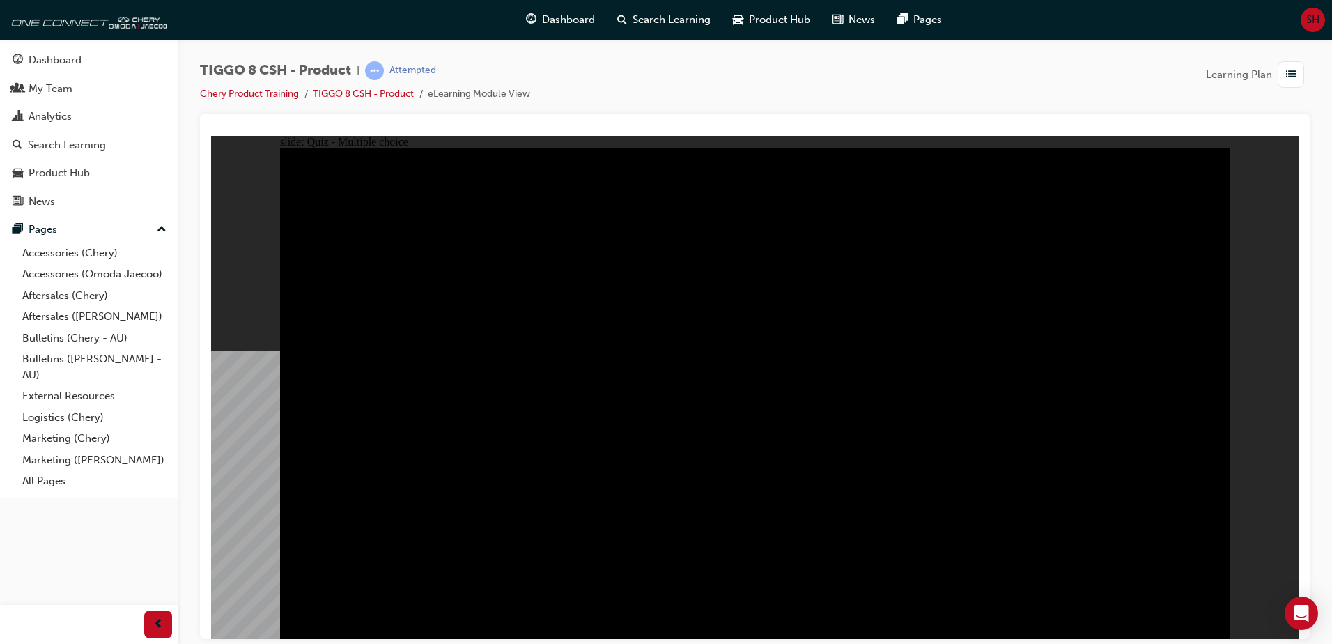
radio input "true"
checkbox input "true"
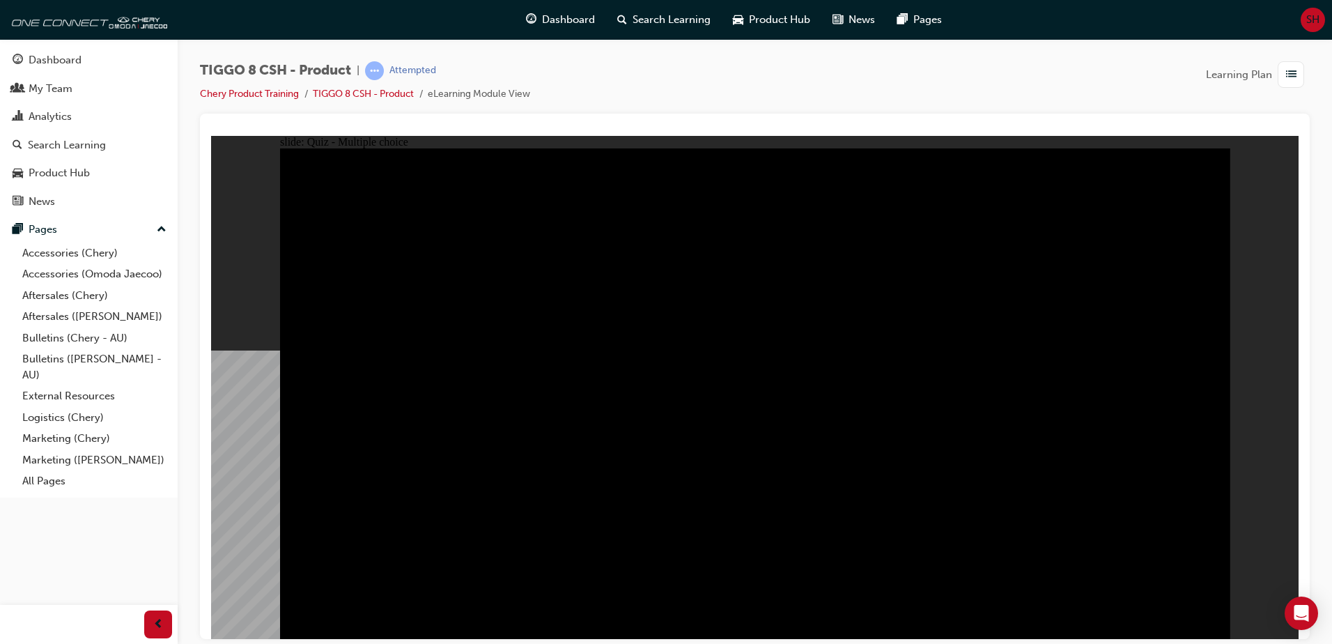
checkbox input "true"
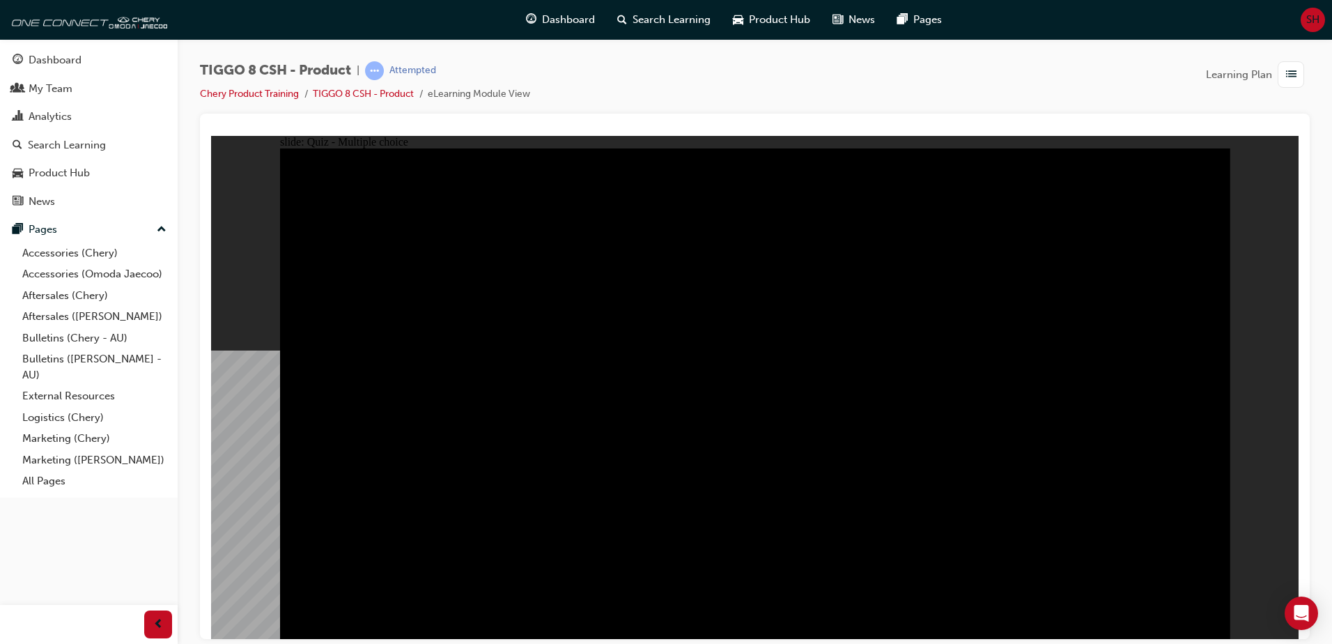
checkbox input "true"
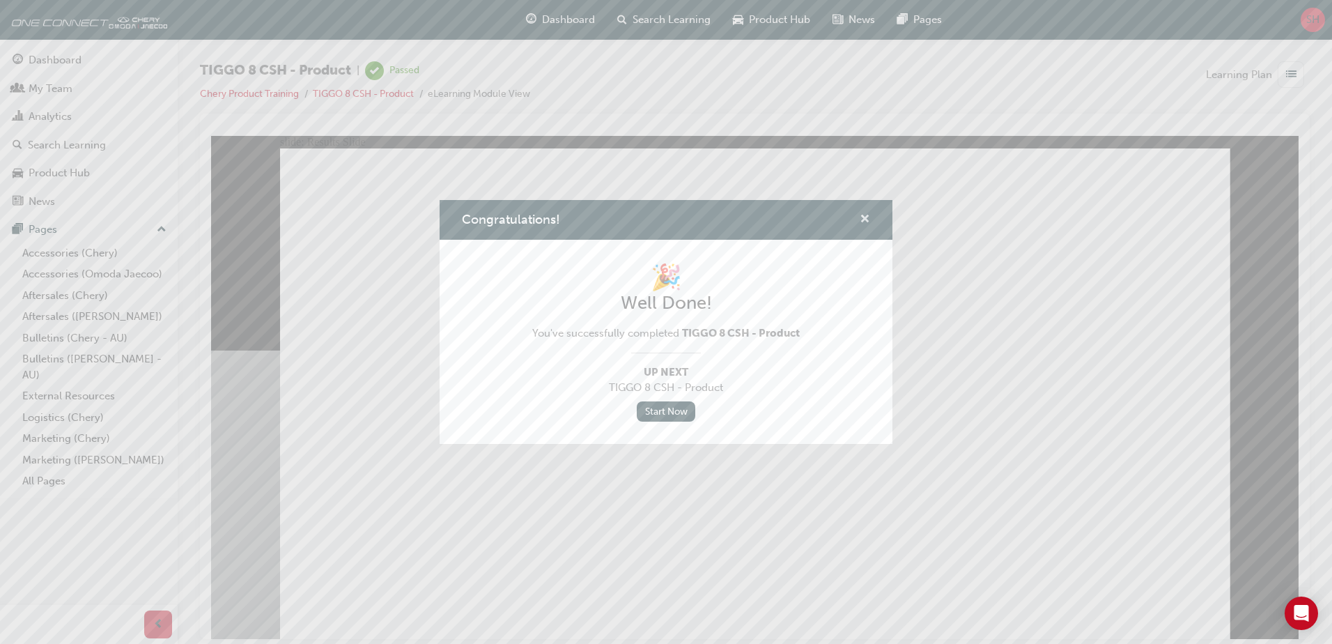
click at [865, 217] on span "cross-icon" at bounding box center [865, 220] width 10 height 13
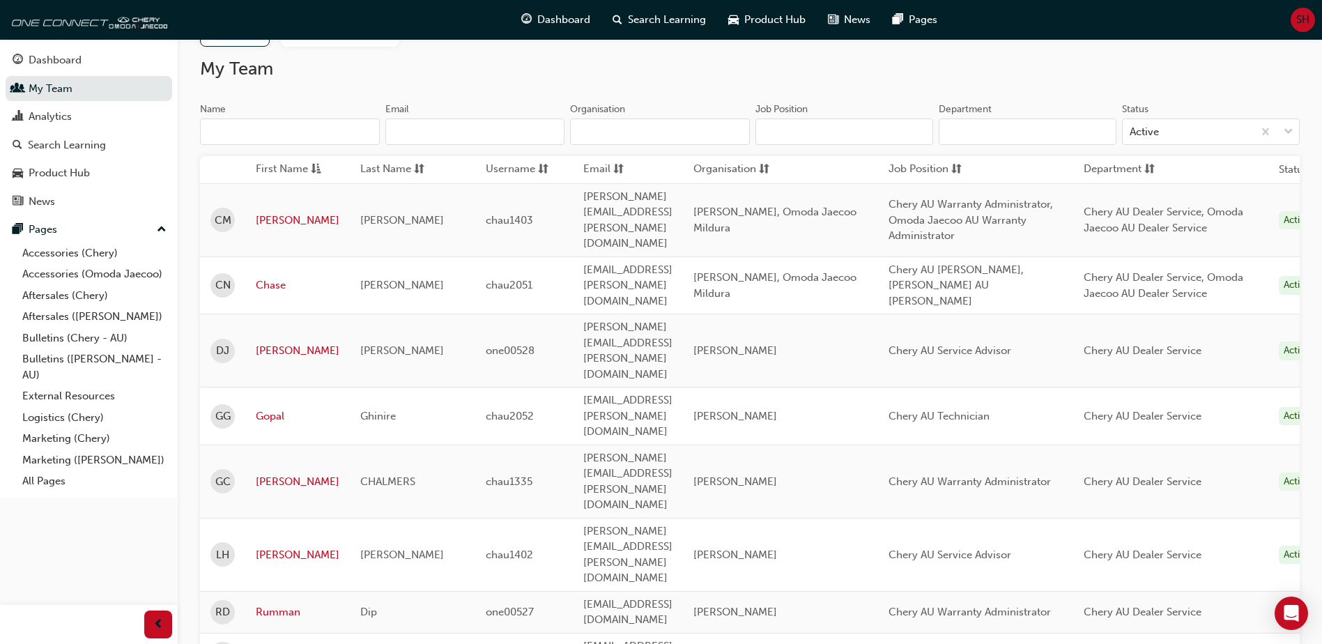
scroll to position [135, 0]
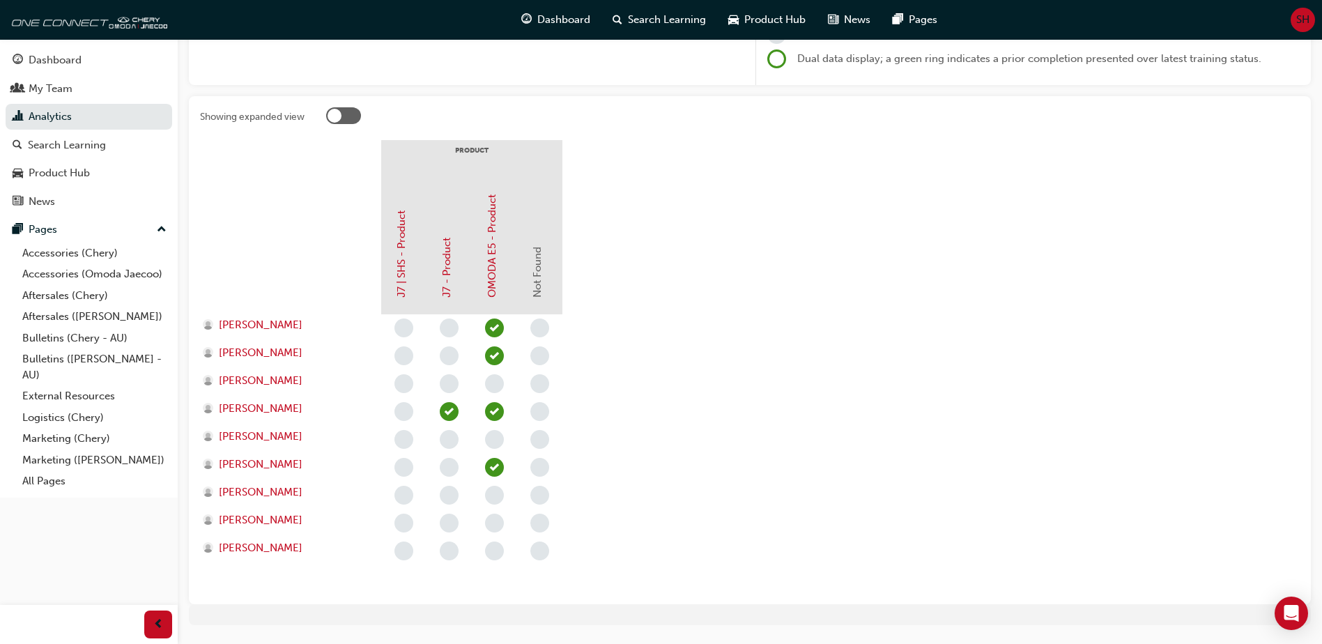
scroll to position [195, 0]
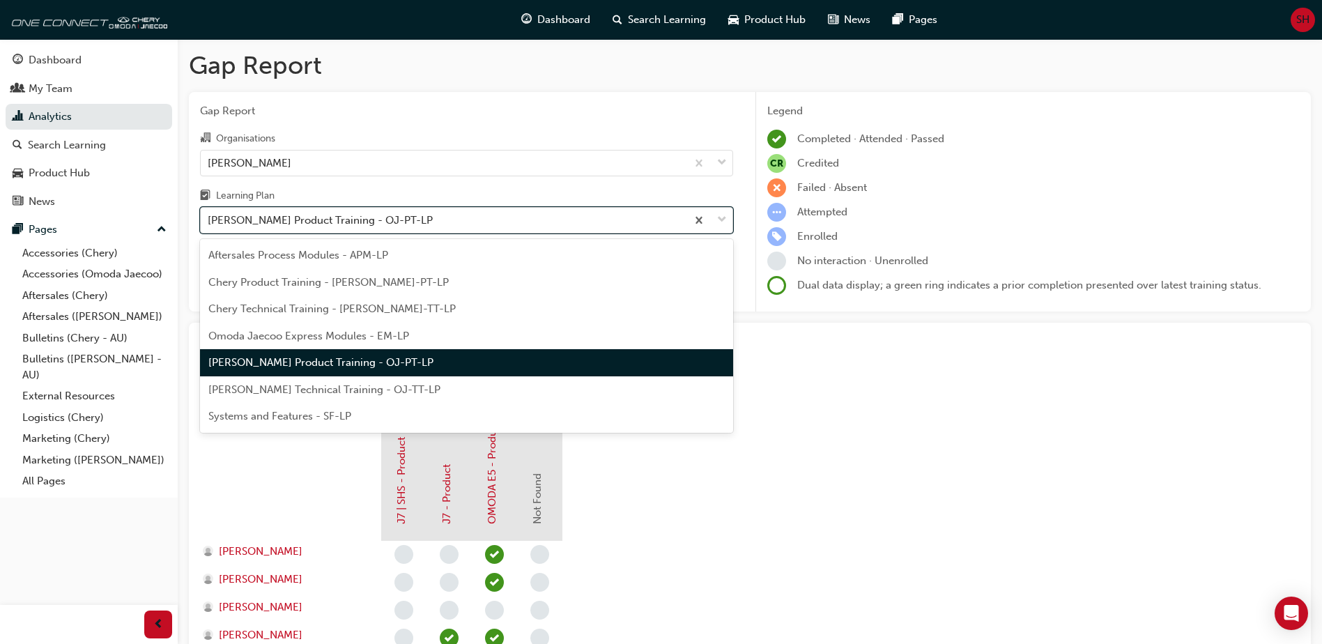
click at [721, 222] on span "down-icon" at bounding box center [722, 220] width 10 height 18
click at [209, 222] on input "Learning Plan option Omoda Jaecoo Product Training - OJ-PT-LP focused, 5 of 7. …" at bounding box center [208, 220] width 1 height 12
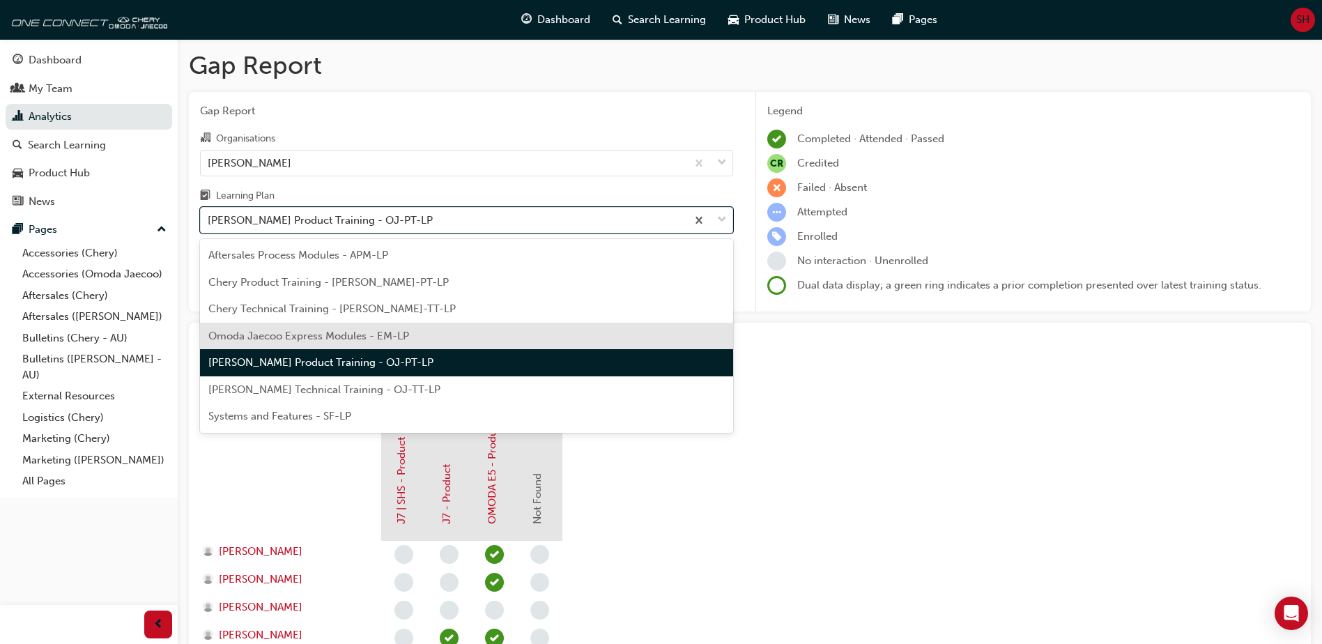
click at [383, 331] on span "Omoda Jaecoo Express Modules - EM-LP" at bounding box center [308, 336] width 201 height 13
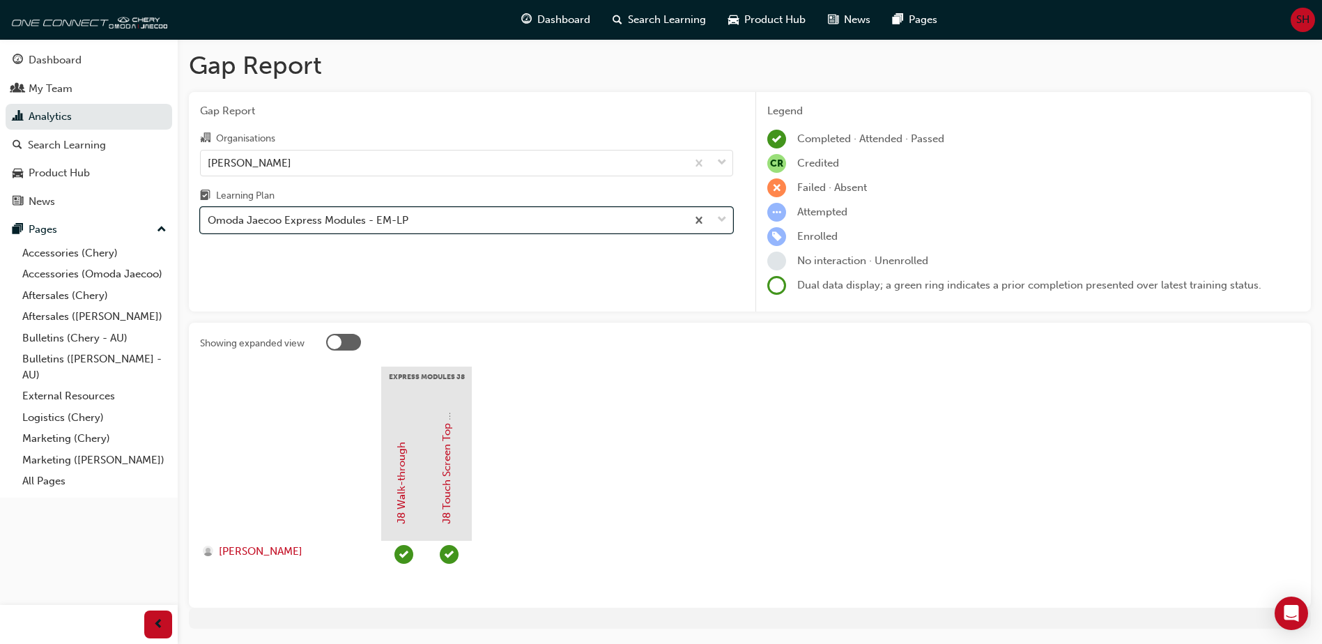
click at [727, 223] on div at bounding box center [709, 220] width 46 height 25
click at [209, 223] on input "Learning Plan option Omoda Jaecoo Express Modules - EM-LP, selected. 0 results …" at bounding box center [208, 220] width 1 height 12
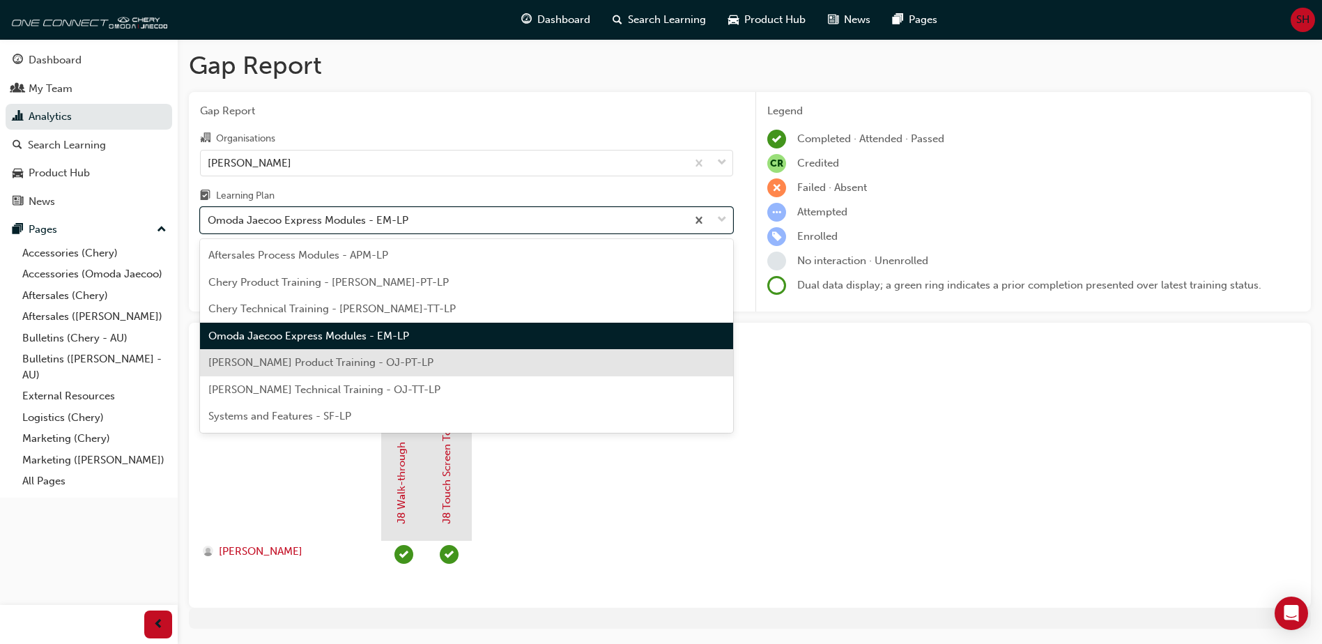
click at [330, 365] on span "Omoda Jaecoo Product Training - OJ-PT-LP" at bounding box center [320, 362] width 225 height 13
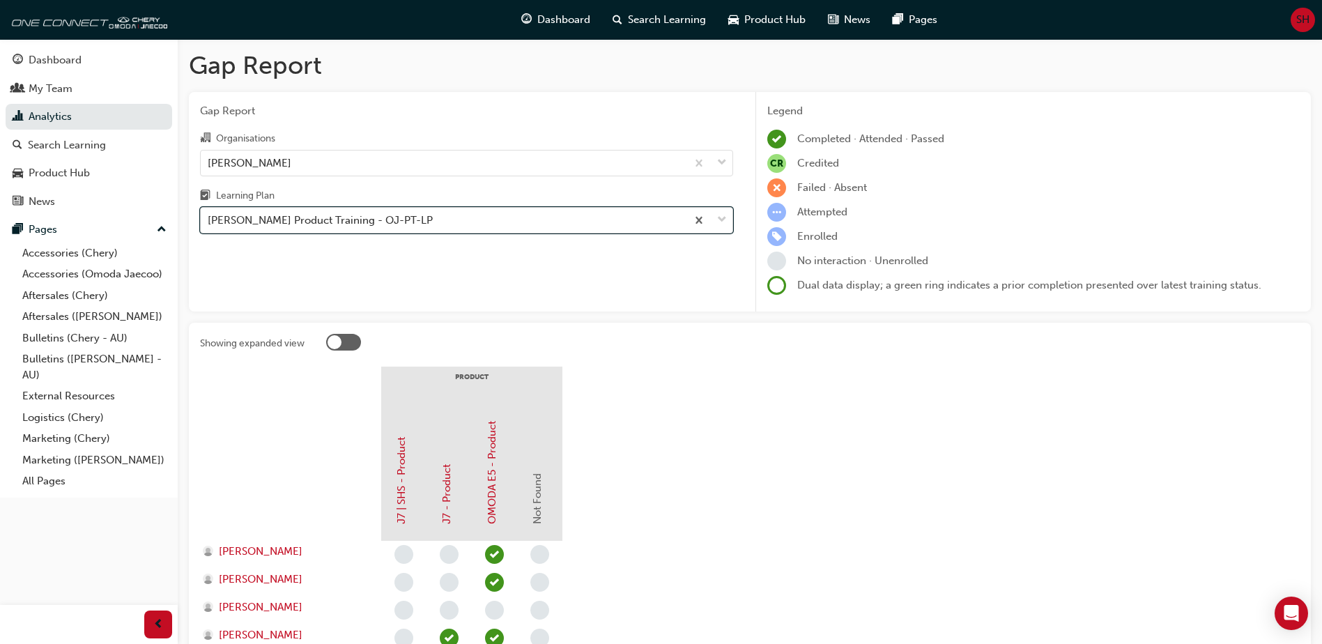
click at [716, 218] on div at bounding box center [709, 220] width 46 height 25
click at [209, 218] on input "Learning Plan option Omoda Jaecoo Product Training - OJ-PT-LP, selected. 0 resu…" at bounding box center [208, 220] width 1 height 12
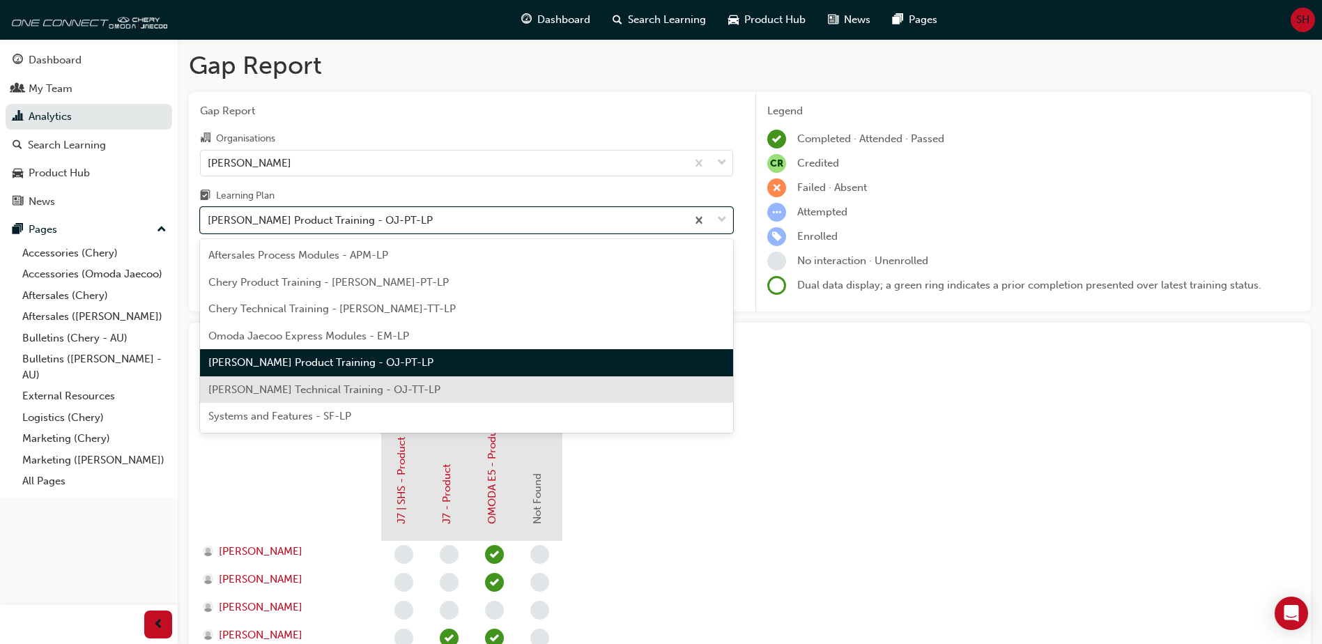
click at [353, 388] on span "Omoda Jaecoo Technical Training - OJ-TT-LP" at bounding box center [324, 389] width 232 height 13
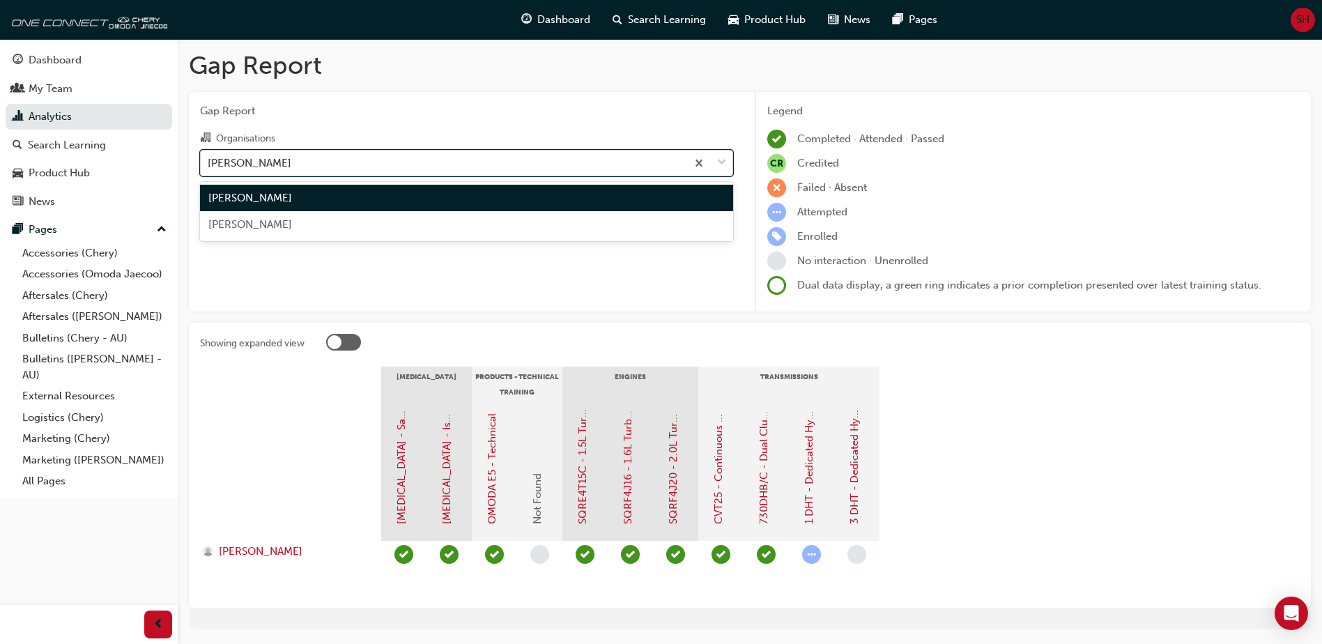
click at [723, 161] on span "down-icon" at bounding box center [722, 163] width 10 height 18
click at [209, 161] on input "Organisations option Chery Mildura focused, 1 of 2. 2 results available. Use Up…" at bounding box center [208, 162] width 1 height 12
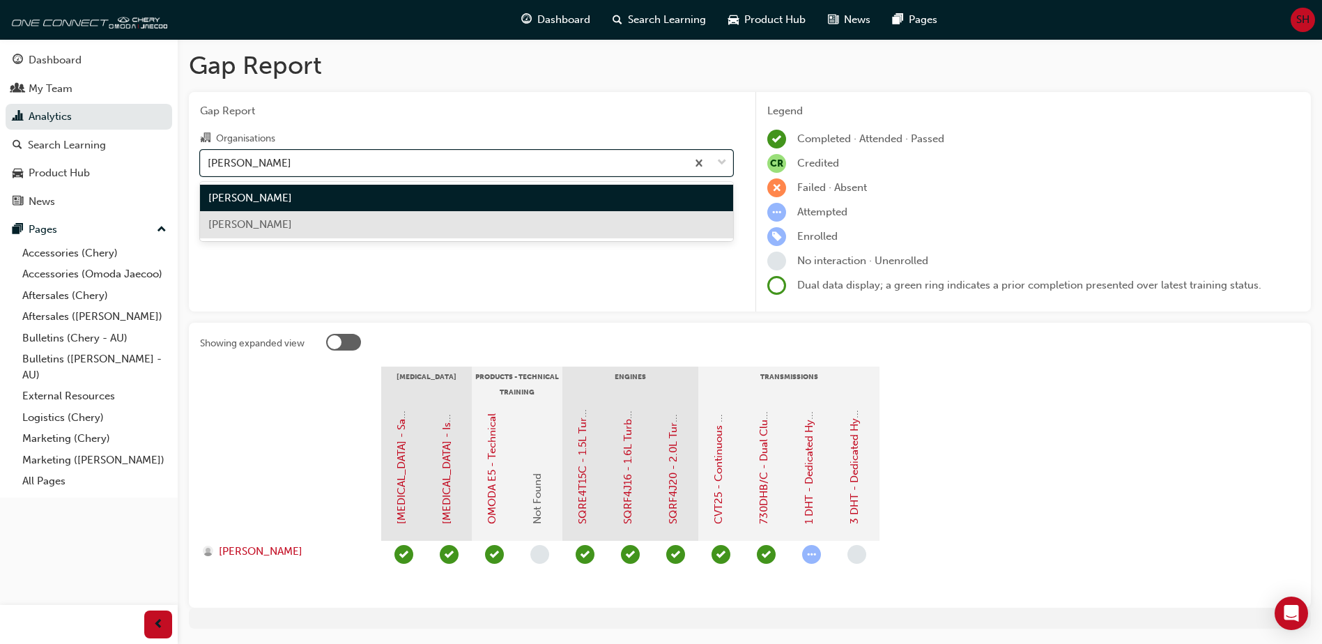
click at [294, 231] on div "Omoda Jaecoo Mildura" at bounding box center [466, 224] width 533 height 27
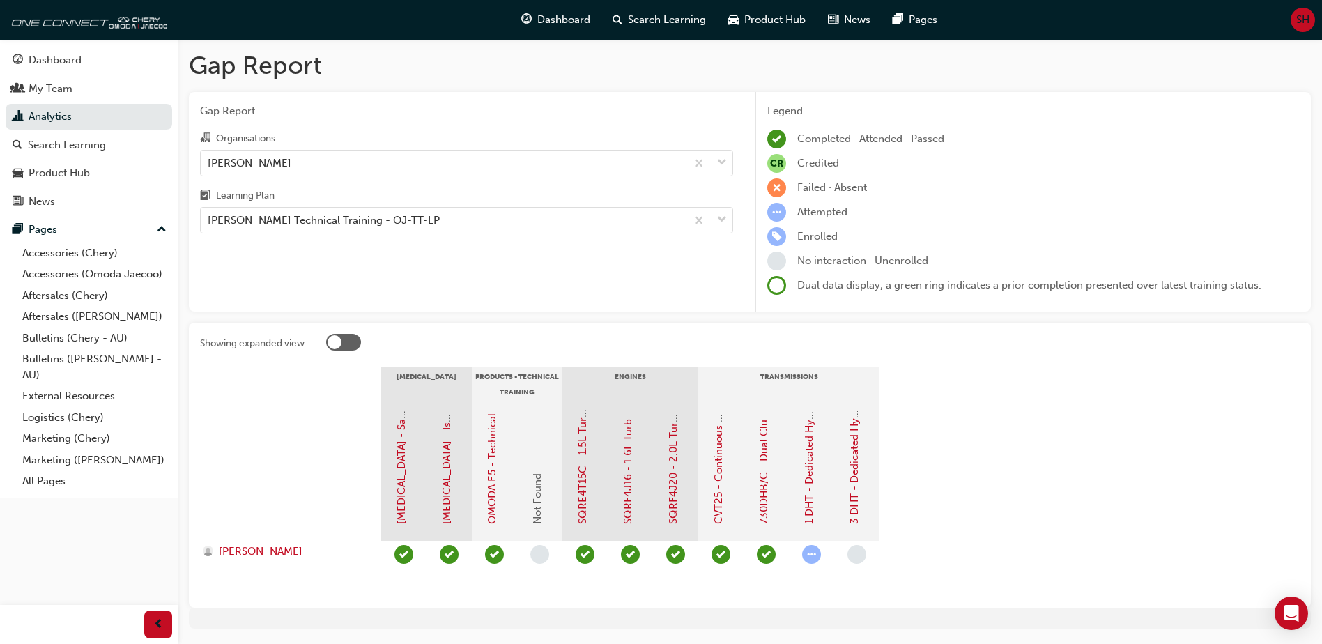
click at [734, 219] on div "Gap Report Organisations Omoda Jaecoo Mildura Learning Plan Omoda Jaecoo Techni…" at bounding box center [466, 202] width 555 height 220
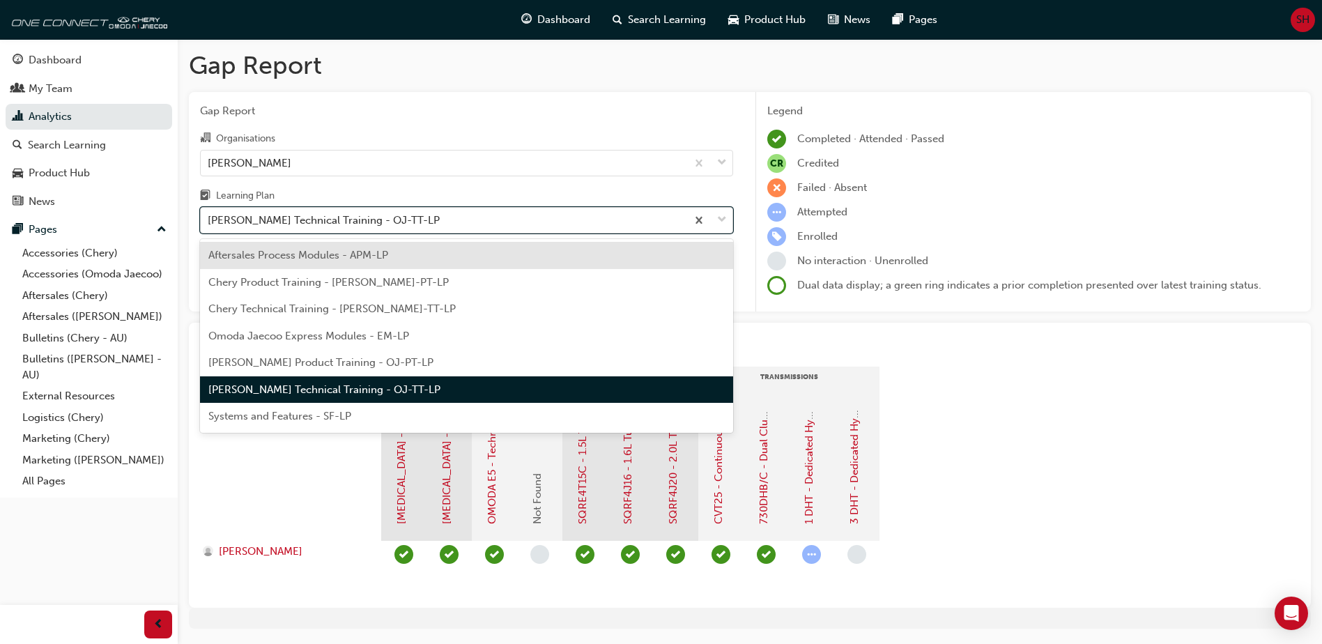
click at [725, 220] on span "down-icon" at bounding box center [722, 220] width 10 height 18
click at [209, 220] on input "Learning Plan option Omoda Jaecoo Technical Training - OJ-TT-LP, selected. opti…" at bounding box center [208, 220] width 1 height 12
click at [328, 284] on span "Chery Product Training - CHAU-PT-LP" at bounding box center [328, 282] width 240 height 13
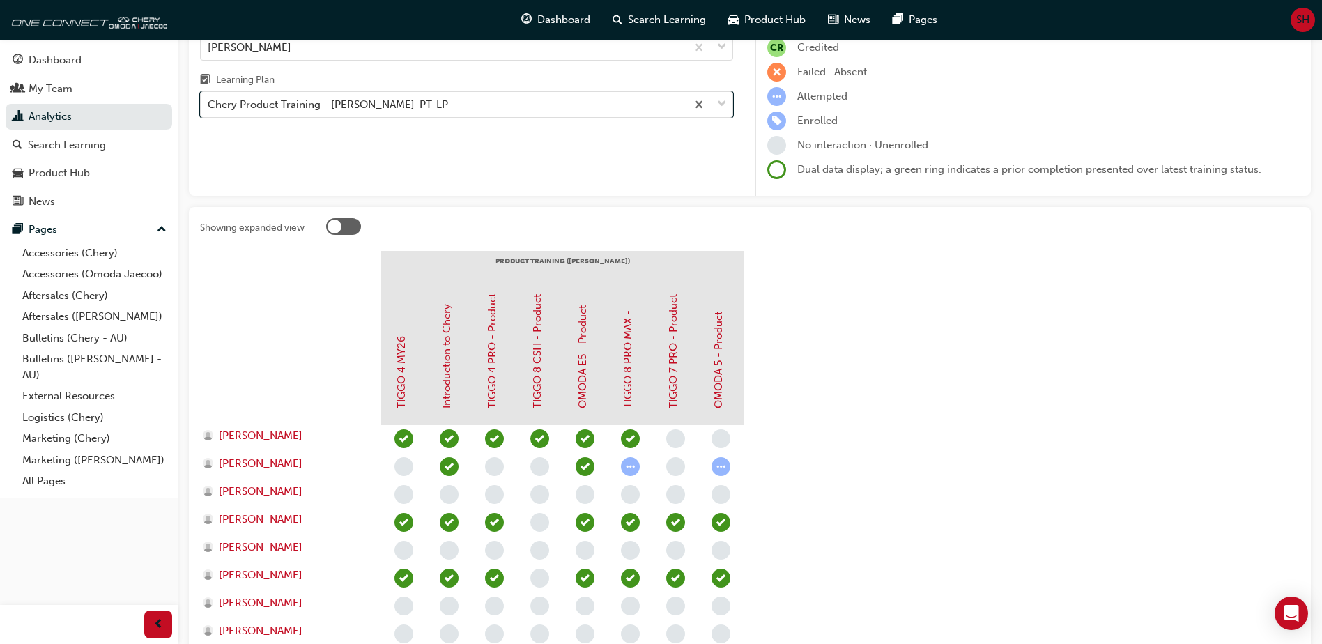
scroll to position [96, 0]
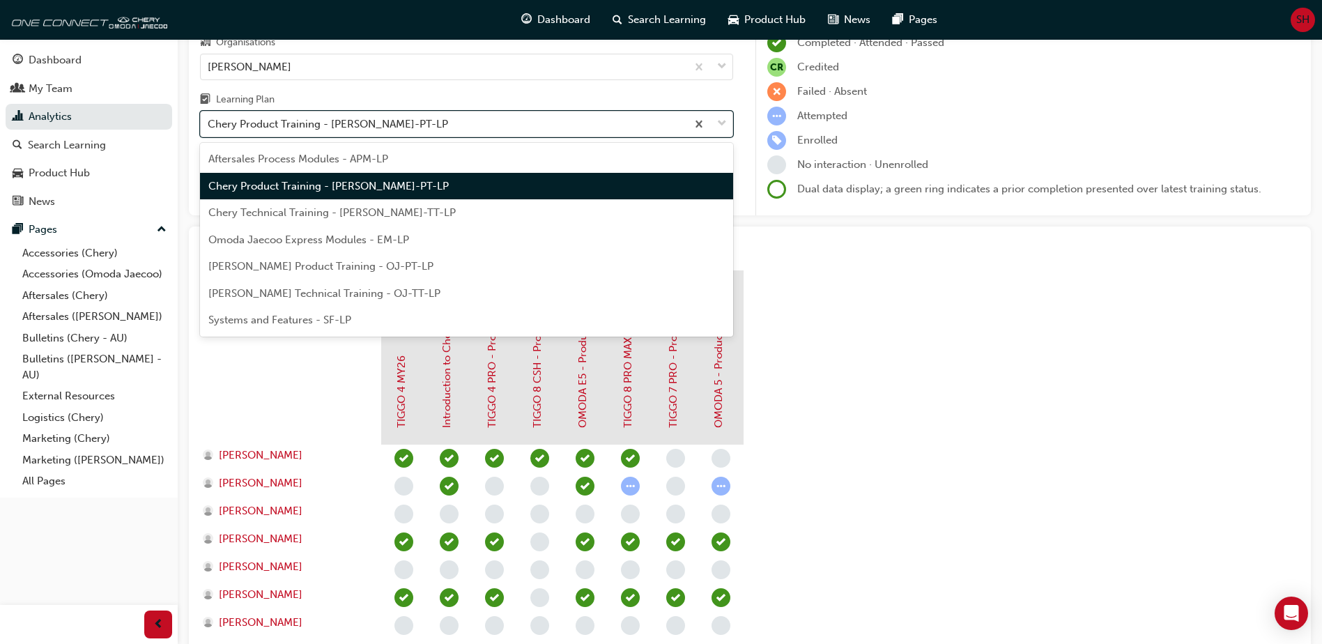
click at [723, 122] on span "down-icon" at bounding box center [722, 124] width 10 height 18
click at [209, 122] on input "Learning Plan option Chery Product Training - CHAU-PT-LP, selected. option Cher…" at bounding box center [208, 124] width 1 height 12
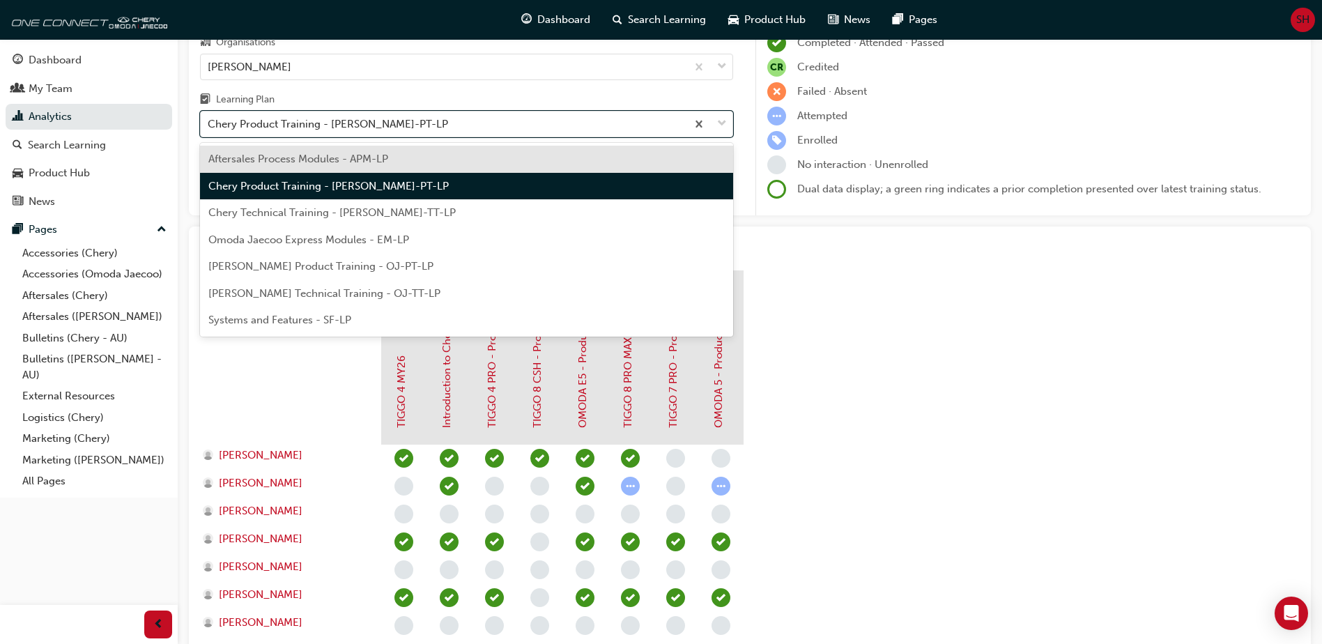
click at [309, 221] on div "Chery Technical Training - CHAU-TT-LP" at bounding box center [466, 212] width 533 height 27
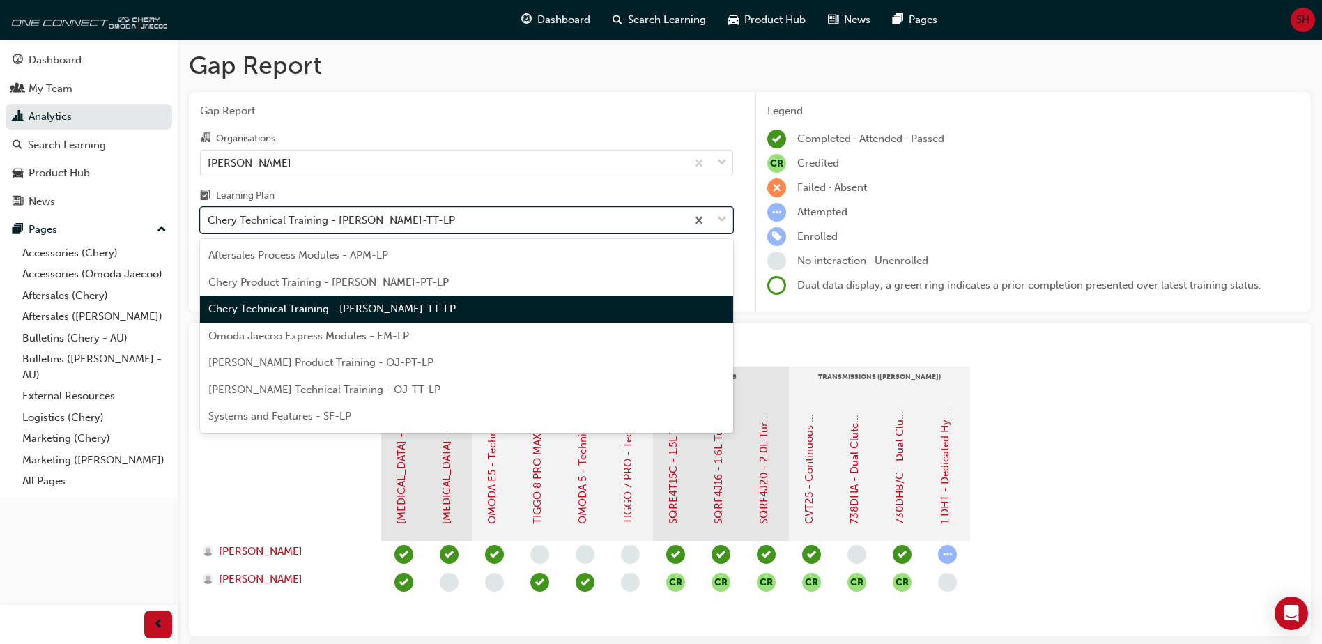
click at [717, 219] on span "down-icon" at bounding box center [722, 220] width 10 height 18
click at [209, 219] on input "Learning Plan option Chery Technical Training - CHAU-TT-LP, selected. option Ch…" at bounding box center [208, 220] width 1 height 12
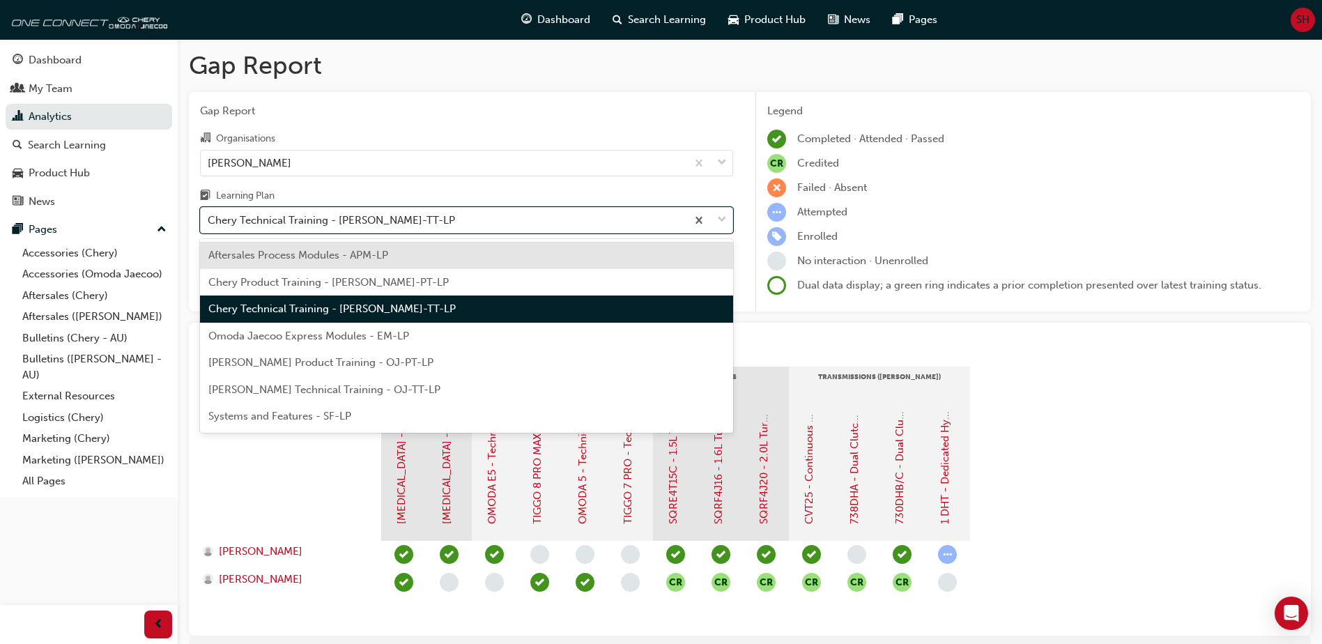
click at [306, 335] on span "Omoda Jaecoo Express Modules - EM-LP" at bounding box center [308, 336] width 201 height 13
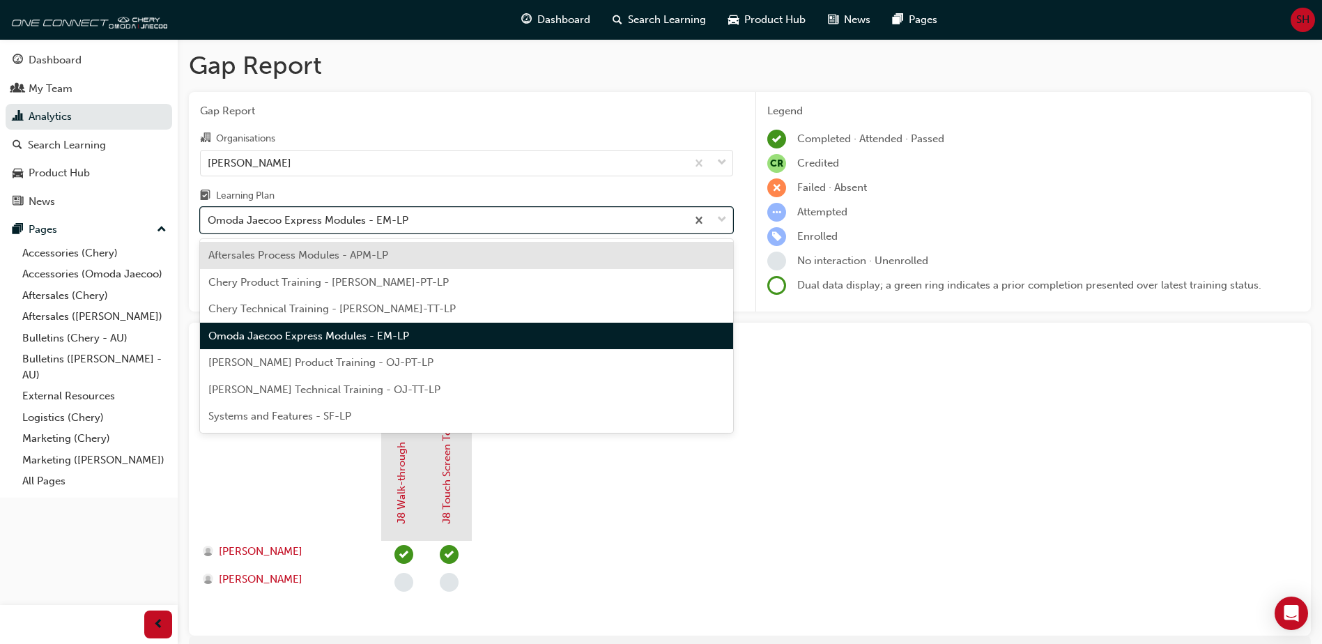
click at [720, 224] on span "down-icon" at bounding box center [722, 220] width 10 height 18
click at [209, 224] on input "Learning Plan option Omoda Jaecoo Express Modules - EM-LP, selected. option Aft…" at bounding box center [208, 220] width 1 height 12
click at [357, 371] on div "Omoda Jaecoo Product Training - OJ-PT-LP" at bounding box center [466, 362] width 533 height 27
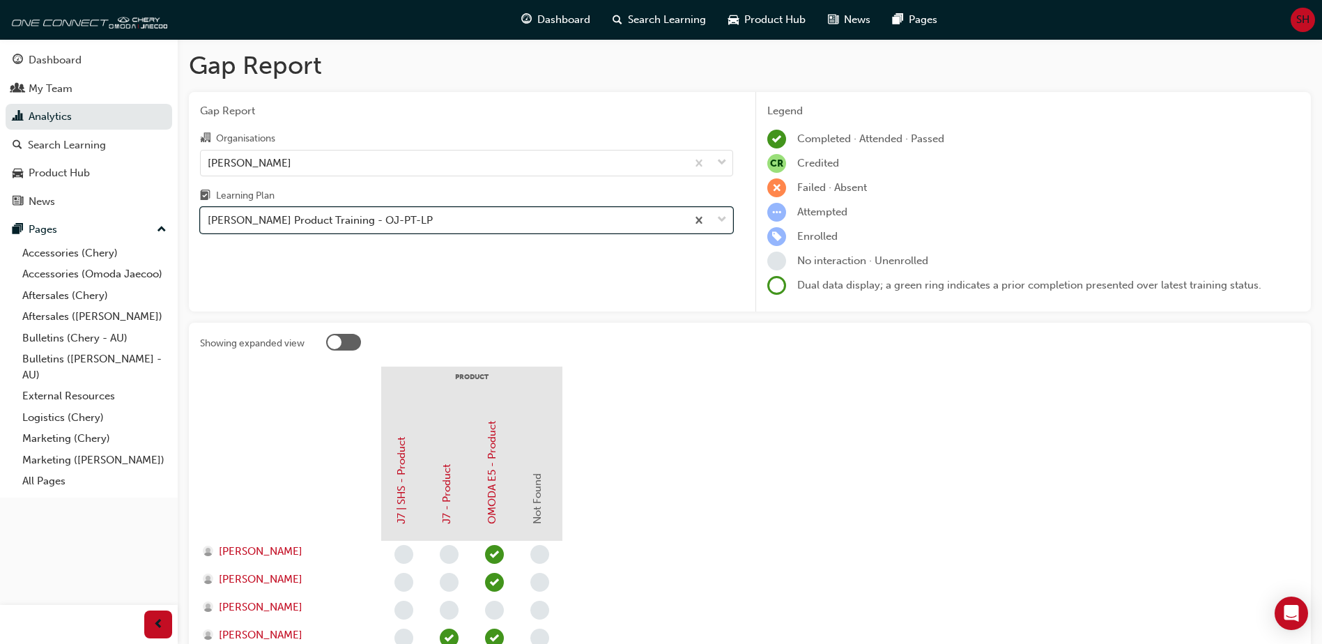
click at [723, 219] on span "down-icon" at bounding box center [722, 220] width 10 height 18
click at [209, 219] on input "Learning Plan option Omoda Jaecoo Product Training - OJ-PT-LP, selected. 0 resu…" at bounding box center [208, 220] width 1 height 12
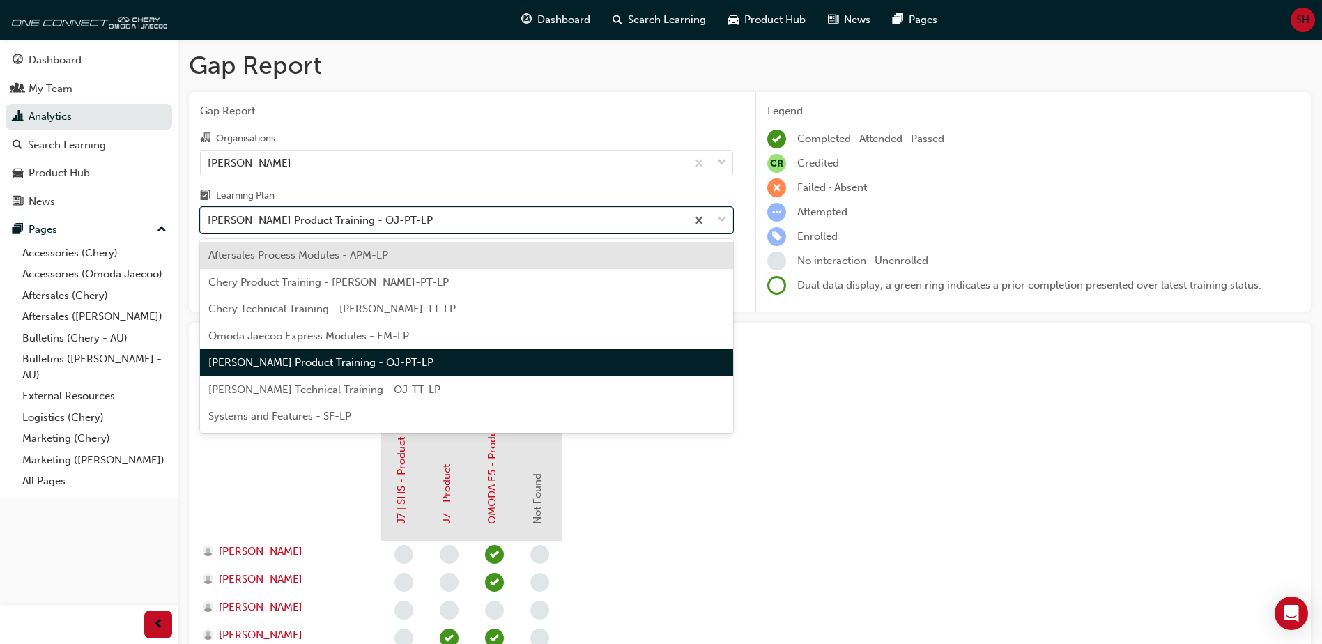
click at [291, 395] on span "Omoda Jaecoo Technical Training - OJ-TT-LP" at bounding box center [324, 389] width 232 height 13
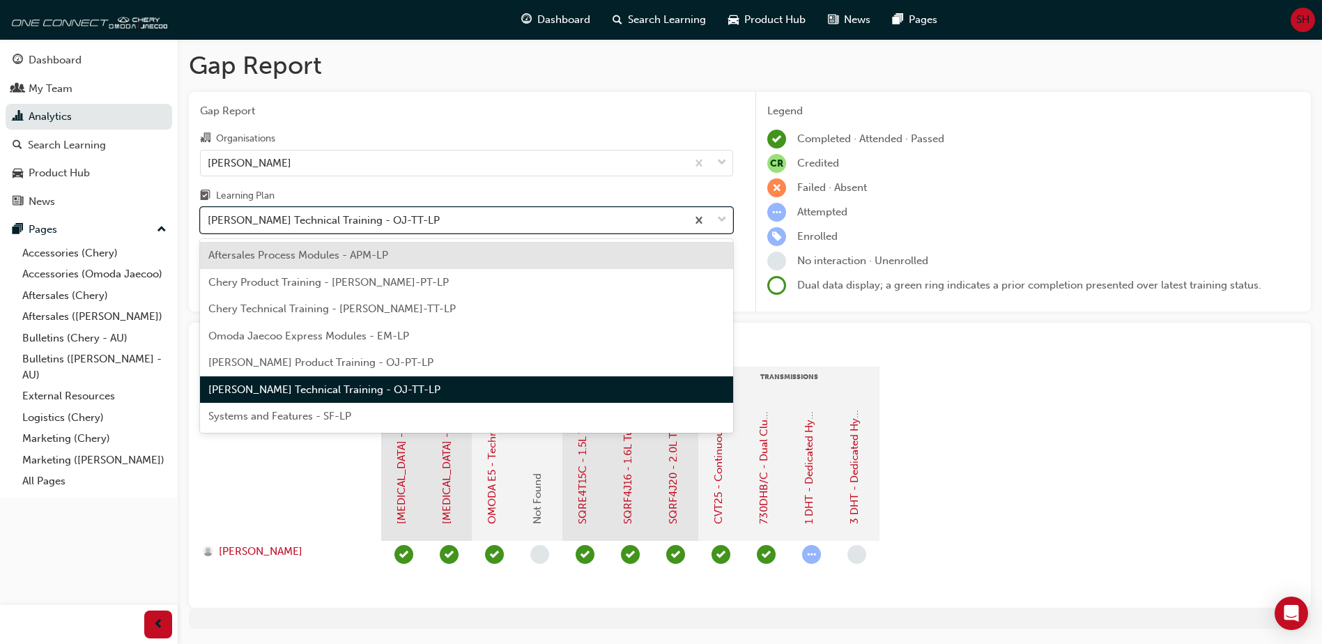
click at [725, 217] on span "down-icon" at bounding box center [722, 220] width 10 height 18
click at [209, 217] on input "Learning Plan option Omoda Jaecoo Technical Training - OJ-TT-LP, selected. opti…" at bounding box center [208, 220] width 1 height 12
click at [293, 414] on span "Systems and Features - SF-LP" at bounding box center [279, 416] width 143 height 13
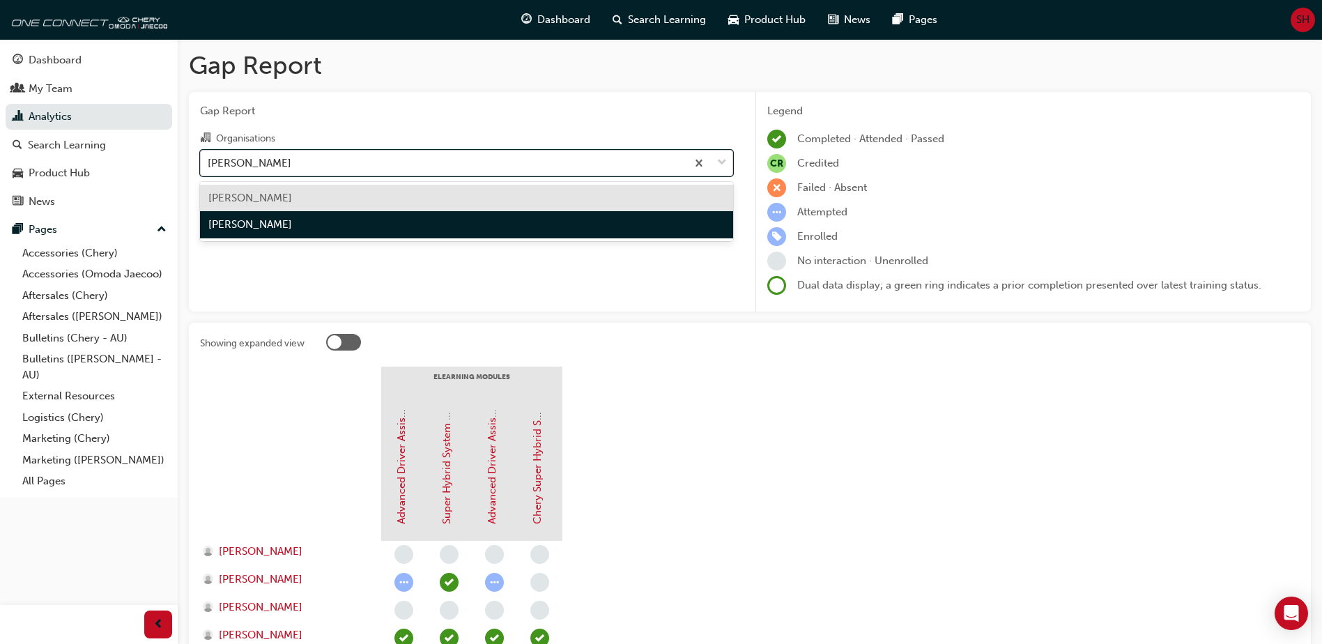
click at [720, 158] on span "down-icon" at bounding box center [722, 163] width 10 height 18
click at [209, 158] on input "Organisations option Omoda Jaecoo Mildura, selected. option Chery Mildura focus…" at bounding box center [208, 162] width 1 height 12
click at [238, 194] on span "Chery Mildura" at bounding box center [250, 198] width 84 height 13
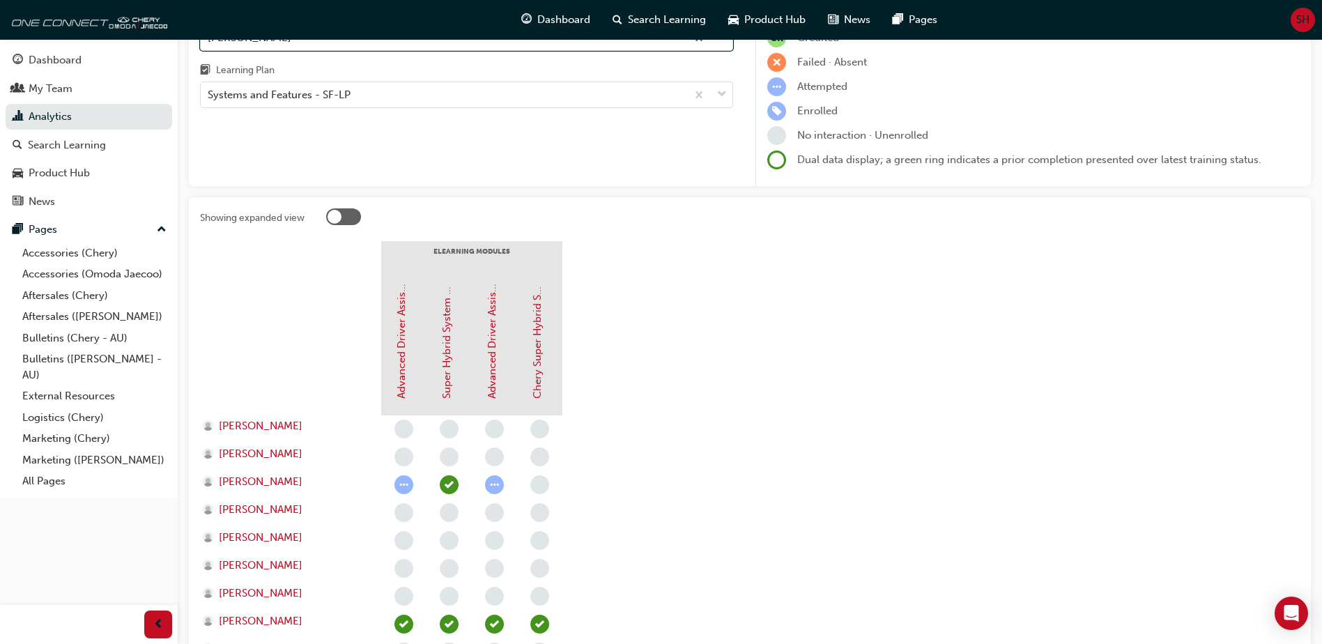
scroll to position [118, 0]
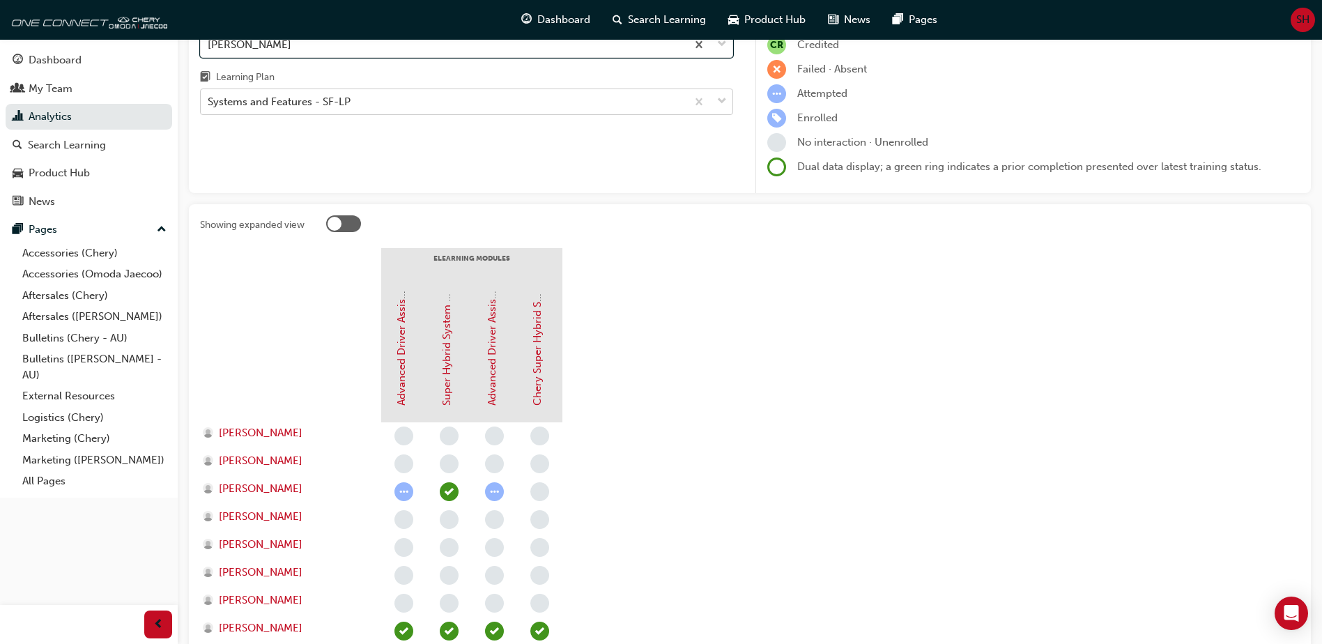
click at [720, 100] on span "down-icon" at bounding box center [722, 102] width 10 height 18
click at [209, 100] on input "Learning Plan Systems and Features - SF-LP" at bounding box center [208, 101] width 1 height 12
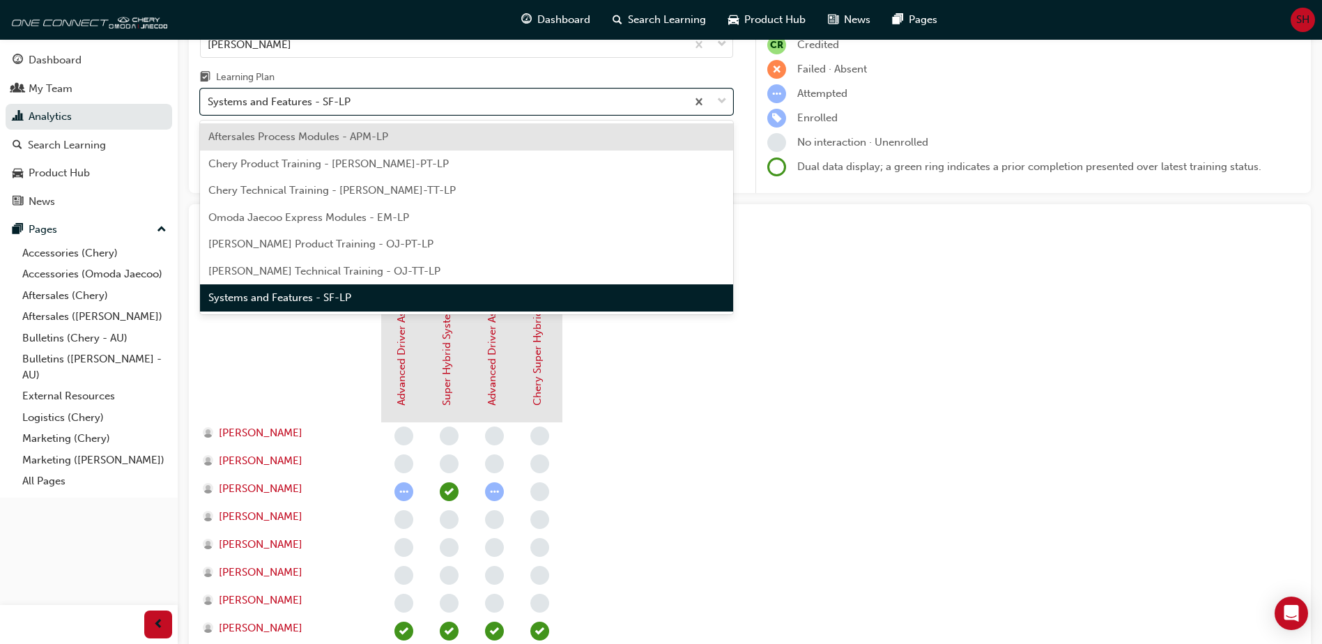
click at [303, 164] on span "Chery Product Training - CHAU-PT-LP" at bounding box center [328, 163] width 240 height 13
